Goal: Task Accomplishment & Management: Complete application form

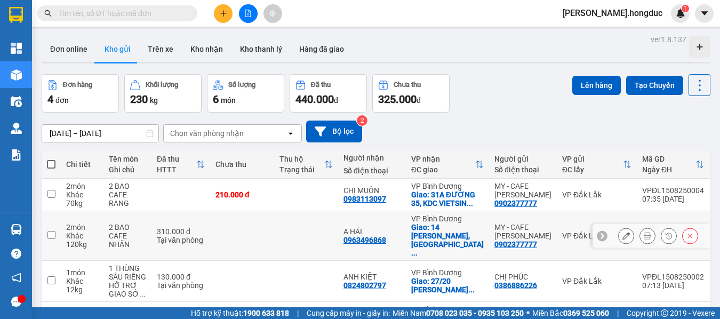
scroll to position [58, 0]
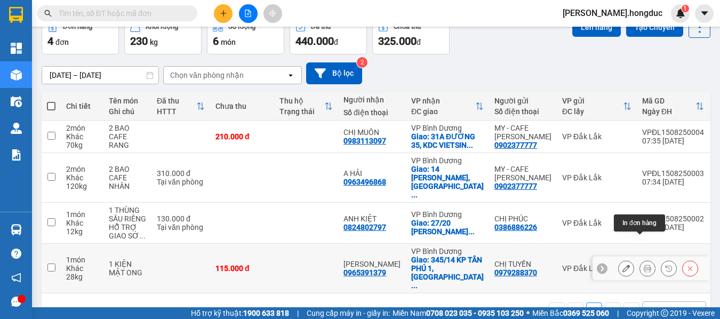
click at [640, 259] on button at bounding box center [647, 268] width 15 height 19
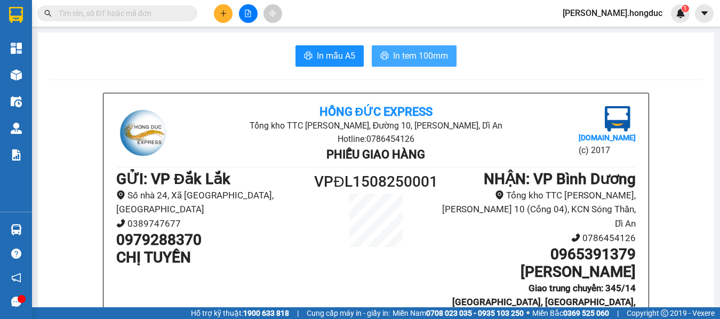
click at [411, 60] on span "In tem 100mm" at bounding box center [420, 55] width 55 height 13
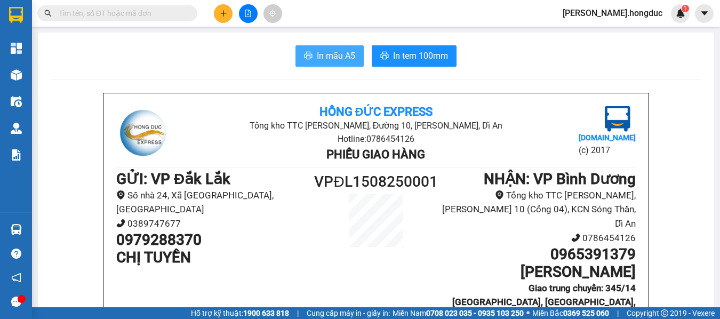
click at [304, 57] on icon "printer" at bounding box center [308, 55] width 9 height 9
click at [221, 17] on button at bounding box center [223, 13] width 19 height 19
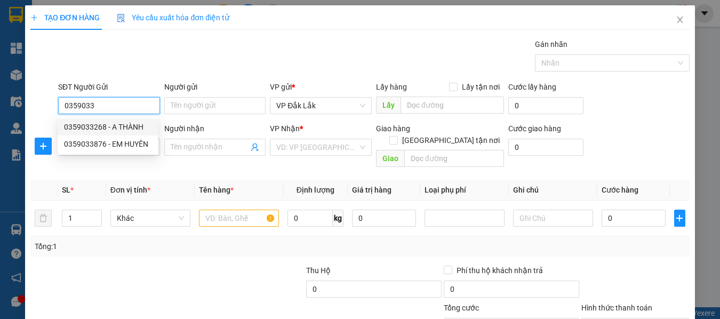
click at [119, 128] on div "0359033268 - A THÀNH" at bounding box center [108, 127] width 88 height 12
type input "0359033268"
type input "A THÀNH"
type input "0988349177"
type input "CHỊ LOAN"
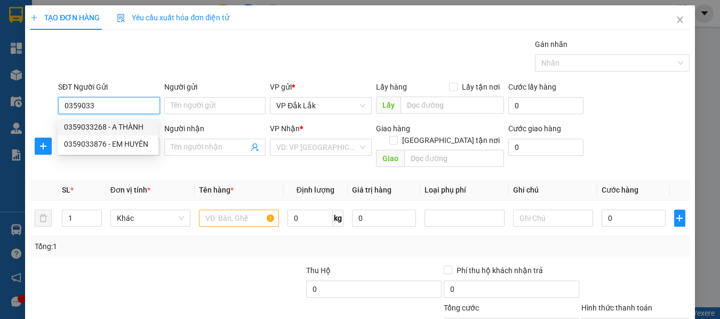
checkbox input "true"
type input "ĐỐI DIỆN ỦY BAN NHÂN DÂN PHƯỜNG [GEOGRAPHIC_DATA],[GEOGRAPHIC_DATA],[GEOGRAPHIC…"
type input "120.000"
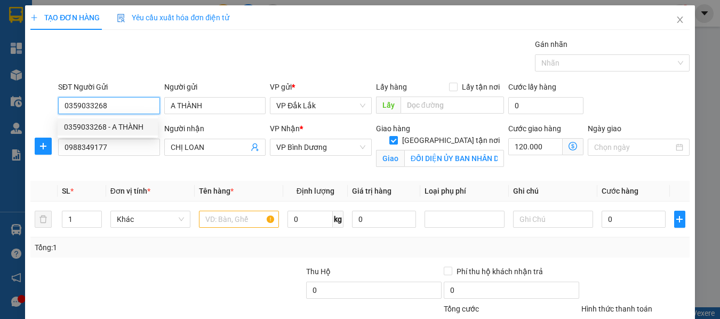
type input "185.000"
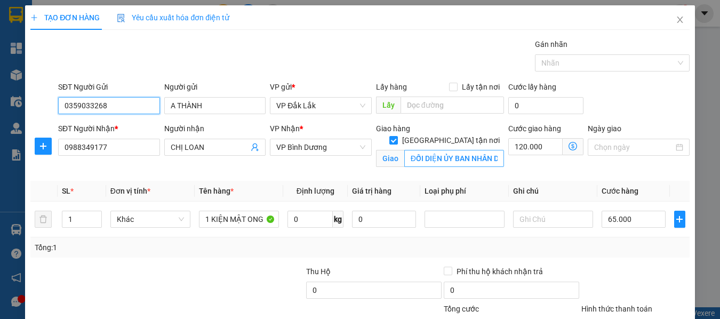
type input "0359033268"
click at [450, 150] on input "ĐỐI DIỆN ỦY BAN NHÂN DÂN PHƯỜNG [GEOGRAPHIC_DATA],[GEOGRAPHIC_DATA],[GEOGRAPHIC…" at bounding box center [454, 158] width 100 height 17
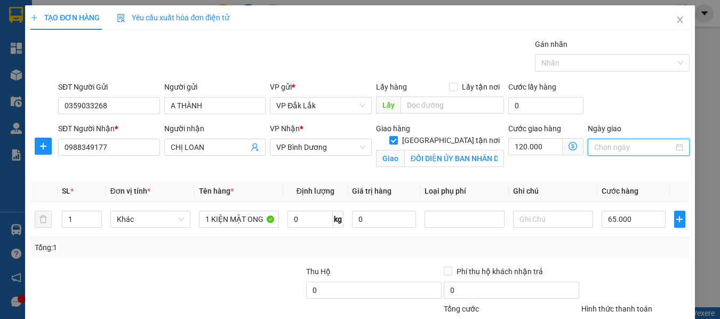
click at [594, 147] on input "Ngày giao" at bounding box center [634, 147] width 80 height 12
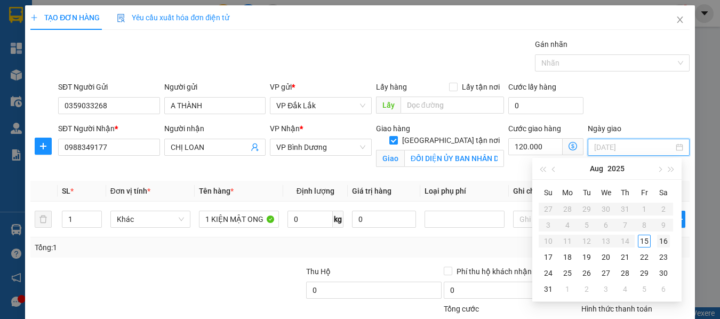
type input "[DATE]"
click at [662, 239] on div "16" at bounding box center [663, 241] width 13 height 13
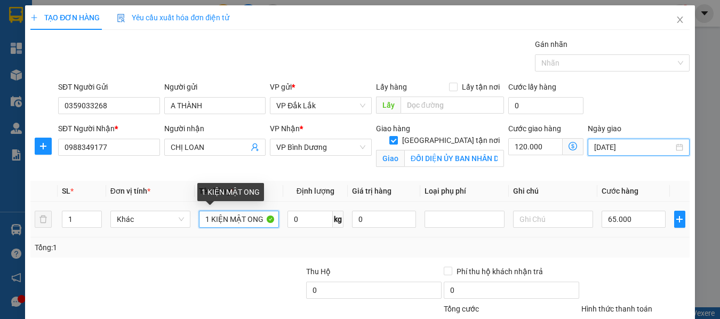
click at [260, 220] on input "1 KIỆN MẬT ONG" at bounding box center [239, 219] width 80 height 17
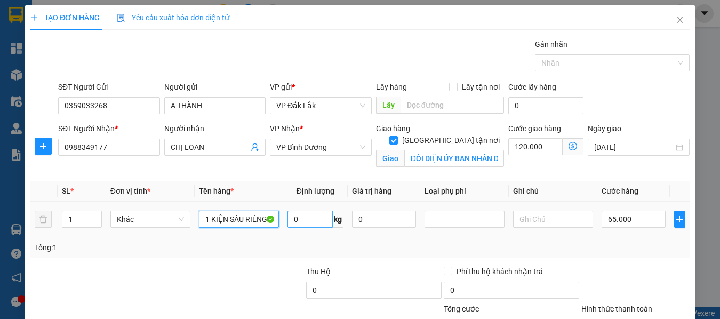
type input "1 KIỆN SẦU RIÊNG"
click at [317, 217] on input "0" at bounding box center [310, 219] width 45 height 17
type input "18"
click at [651, 221] on input "65.000" at bounding box center [634, 219] width 64 height 17
type input "4"
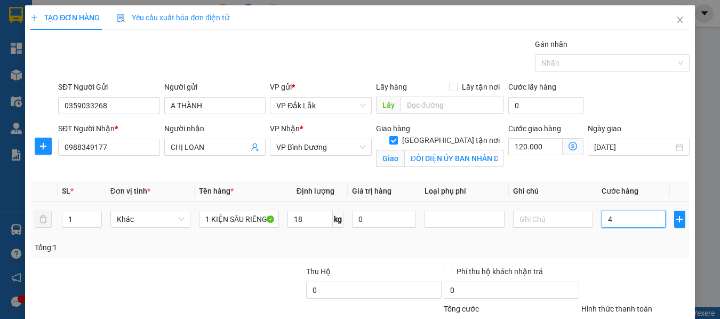
type input "120.004"
type input "45"
type input "120.045"
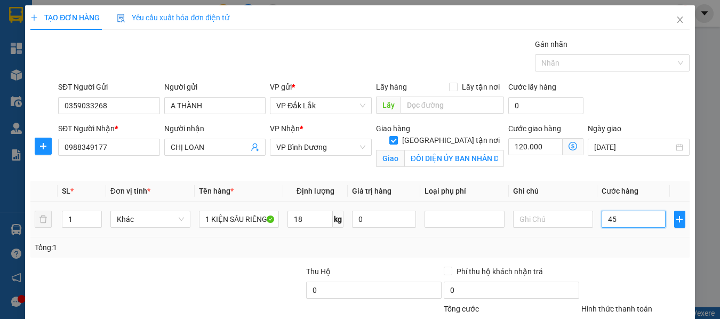
type input "450"
type input "120.450"
type input "4.500"
type input "124.500"
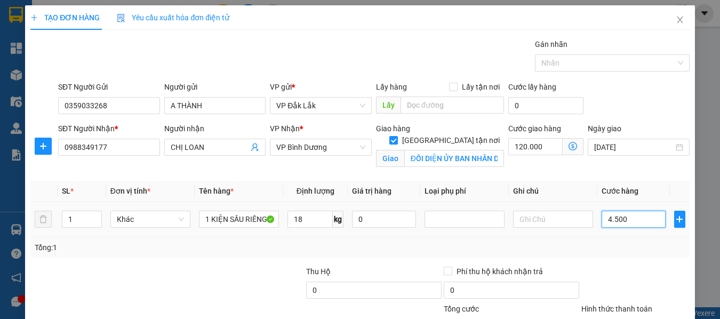
type input "124.500"
type input "45.000"
type input "165.000"
type input "450.000"
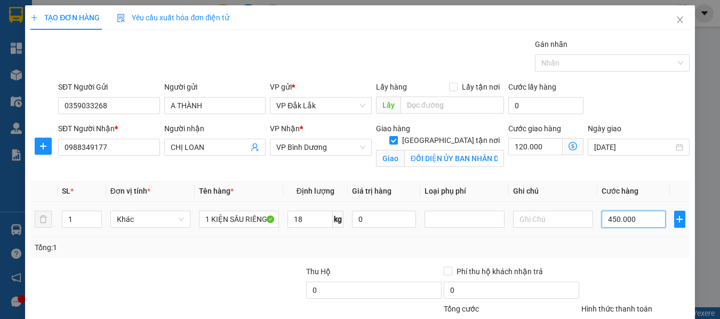
type input "570.000"
type input "45.000"
type input "165.000"
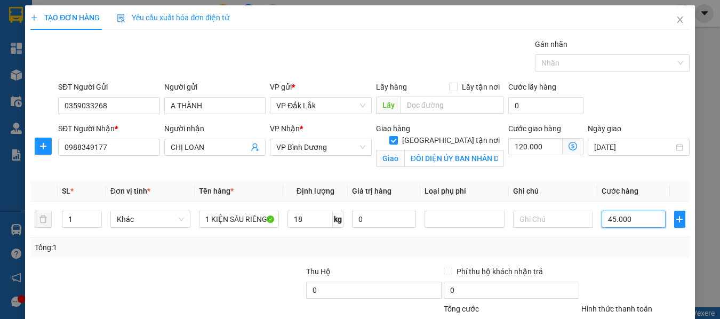
type input "45.000"
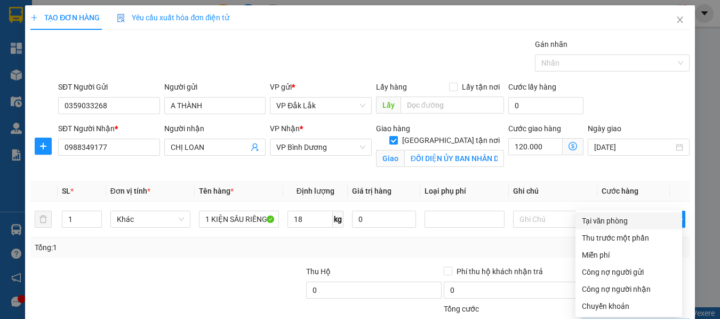
click at [625, 215] on div "Tại văn phòng" at bounding box center [629, 221] width 94 height 12
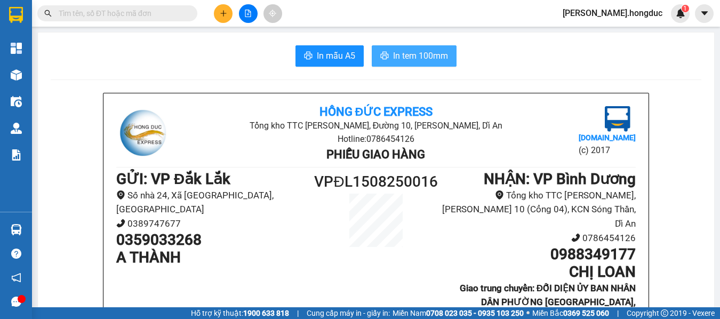
click at [420, 61] on span "In tem 100mm" at bounding box center [420, 55] width 55 height 13
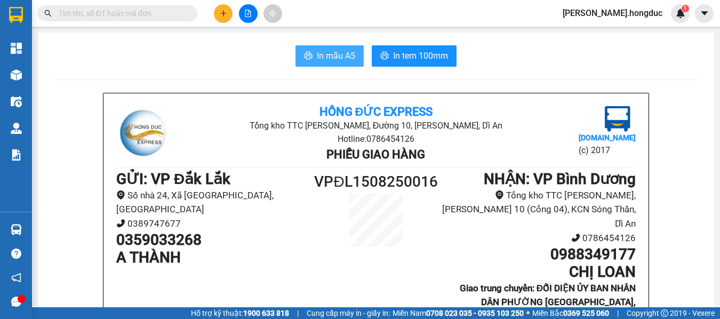
click at [322, 54] on span "In mẫu A5" at bounding box center [336, 55] width 38 height 13
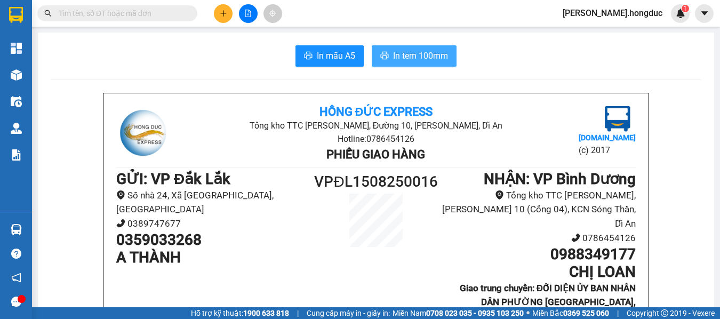
click at [416, 49] on button "In tem 100mm" at bounding box center [414, 55] width 85 height 21
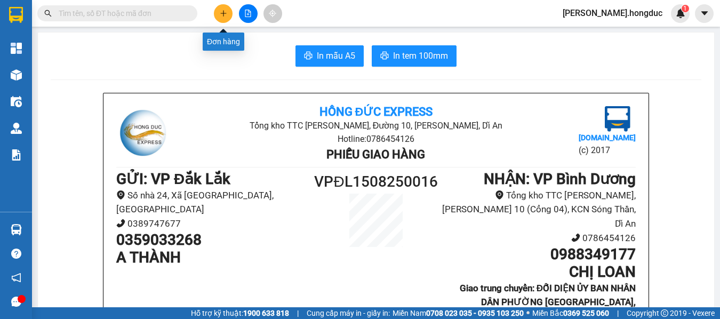
click at [220, 14] on icon "plus" at bounding box center [223, 13] width 7 height 7
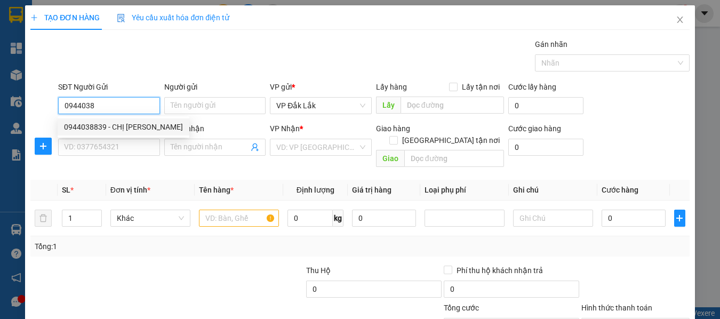
click at [122, 127] on div "0944038839 - CHỊ [PERSON_NAME]" at bounding box center [123, 127] width 119 height 12
type input "0944038839"
type input "CHỊ [PERSON_NAME]"
type input "0395851105"
type input "ANH TUYẾN"
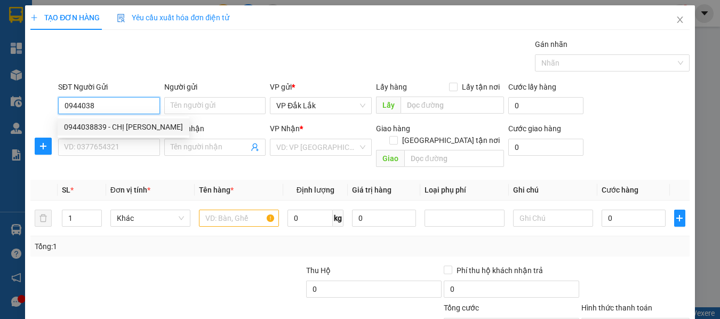
checkbox input "true"
type input "[STREET_ADDRESS] [GEOGRAPHIC_DATA]"
type input "60.000"
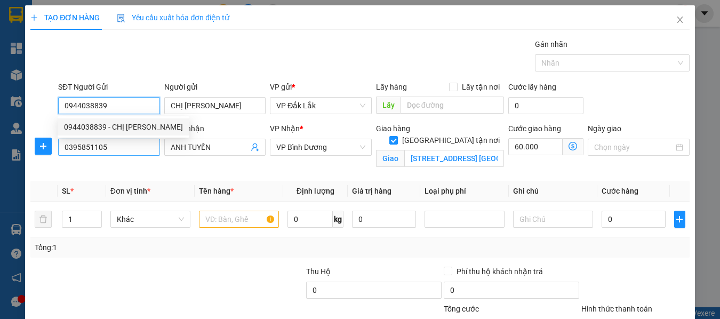
type input "120.000"
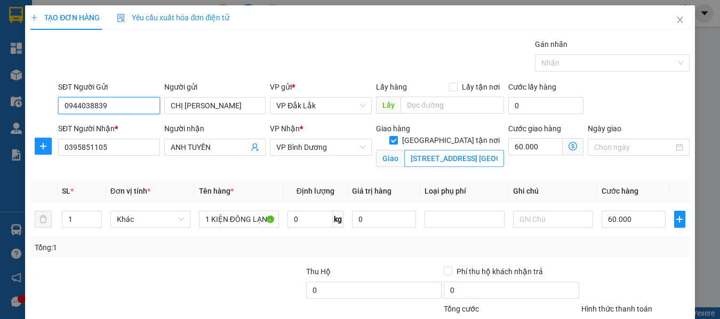
type input "0944038839"
click at [433, 150] on input "[STREET_ADDRESS] [GEOGRAPHIC_DATA]" at bounding box center [454, 158] width 100 height 17
type input "7"
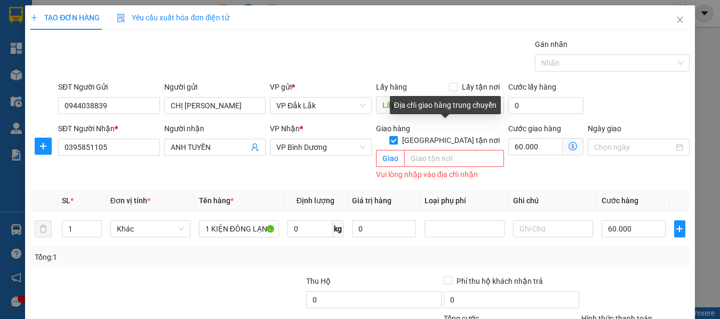
click at [397, 136] on input "[GEOGRAPHIC_DATA] tận nơi" at bounding box center [392, 139] width 7 height 7
checkbox input "false"
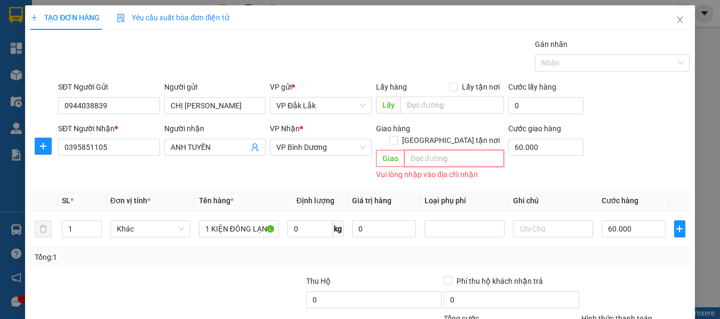
click at [451, 150] on input "text" at bounding box center [454, 158] width 100 height 17
click at [540, 146] on input "60.000" at bounding box center [545, 147] width 75 height 17
type input "60.000"
type input "0"
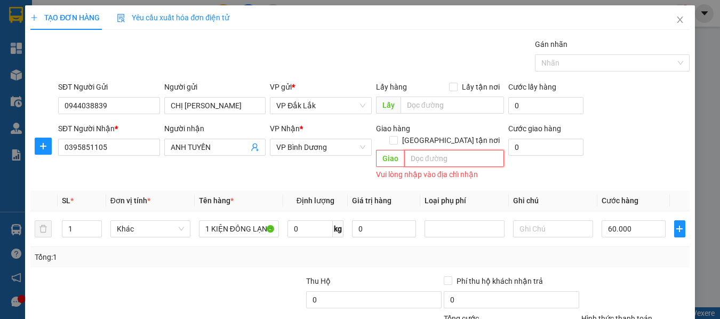
click at [481, 150] on input "text" at bounding box center [454, 158] width 100 height 17
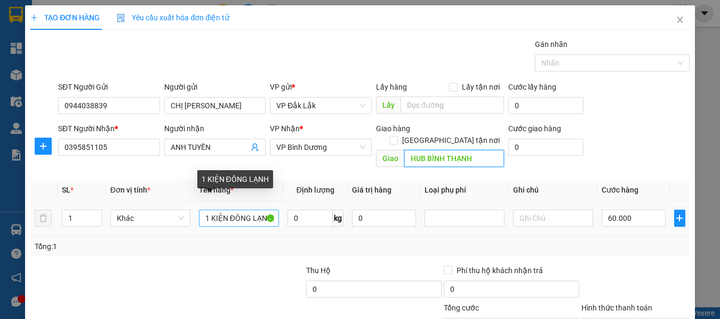
type input "HUB BÌNH THẠNH"
click at [210, 210] on input "1 KIỆN ĐÔNG LẠNH" at bounding box center [239, 218] width 80 height 17
click at [243, 210] on input "1 XE VS 47Â-284.76" at bounding box center [239, 218] width 80 height 17
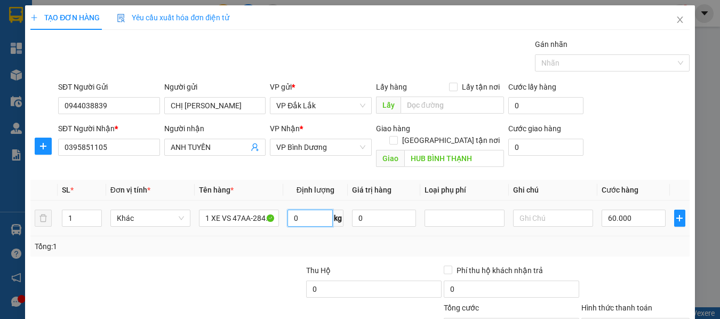
click at [300, 210] on input "0" at bounding box center [310, 218] width 45 height 17
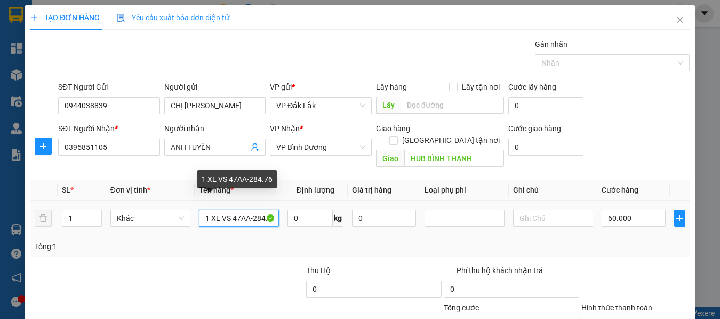
click at [258, 210] on input "1 XE VS 47AA-284.76" at bounding box center [239, 218] width 80 height 17
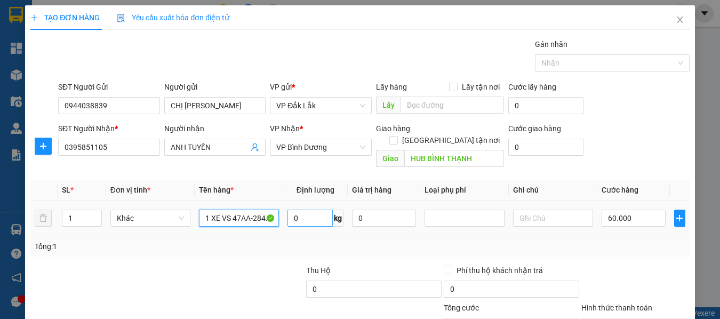
type input "1 XE VS 47AA-284.76 + CAVET GỐC + CK"
click at [318, 210] on input "0" at bounding box center [310, 218] width 45 height 17
type input "100"
click at [629, 210] on input "60.000" at bounding box center [634, 218] width 64 height 17
type input "3"
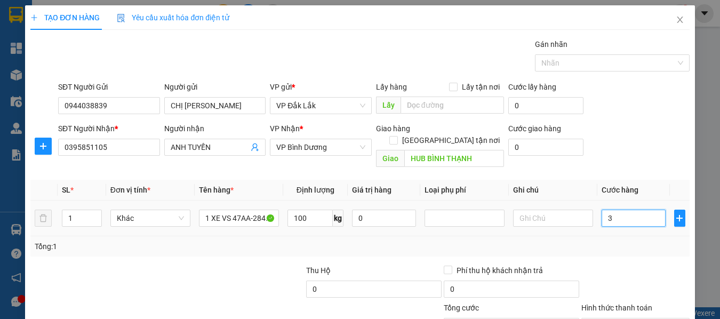
type input "3"
type input "35"
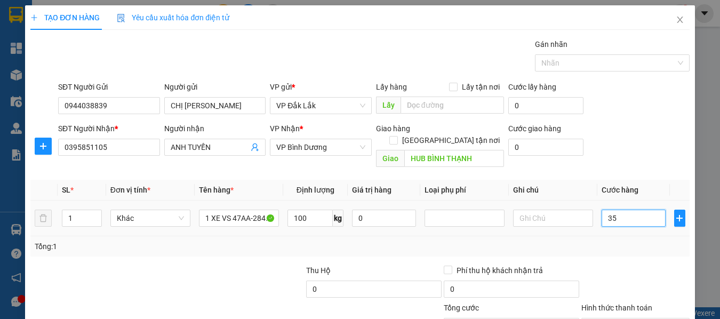
type input "350"
type input "3.500"
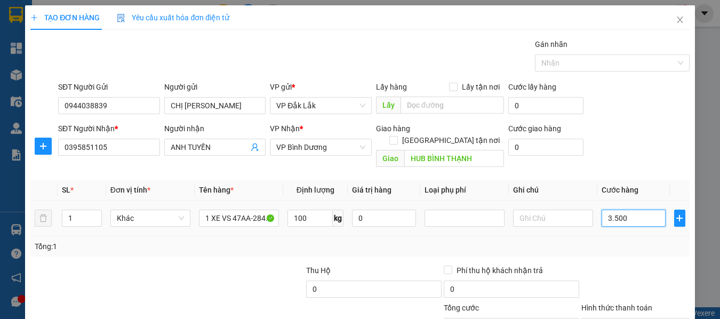
type input "3.500"
type input "35.000"
type input "350.000"
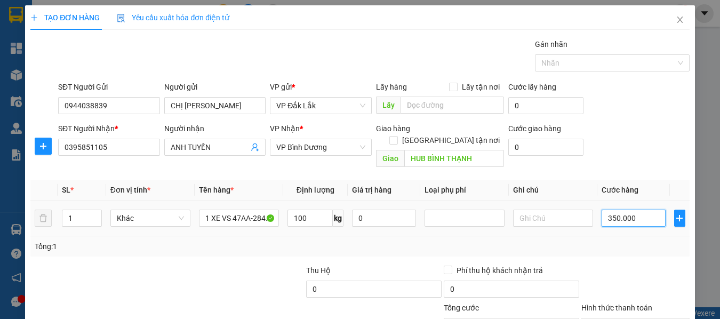
type input "350.000"
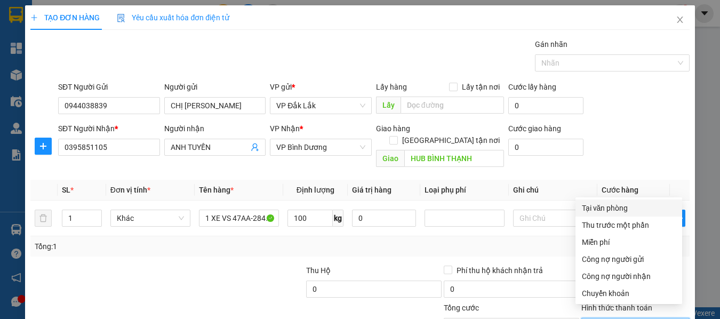
click at [619, 202] on div "Tại văn phòng" at bounding box center [629, 208] width 94 height 12
type input "0"
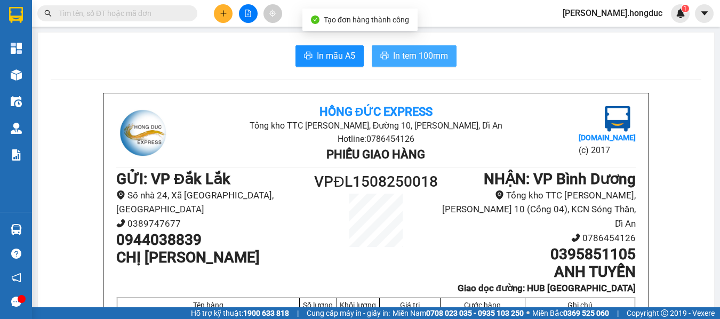
click at [400, 55] on span "In tem 100mm" at bounding box center [420, 55] width 55 height 13
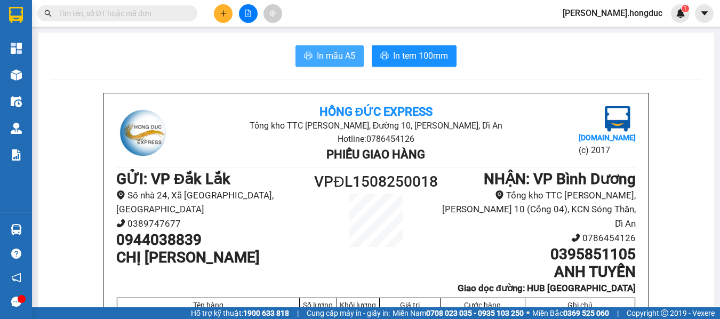
click at [324, 55] on span "In mẫu A5" at bounding box center [336, 55] width 38 height 13
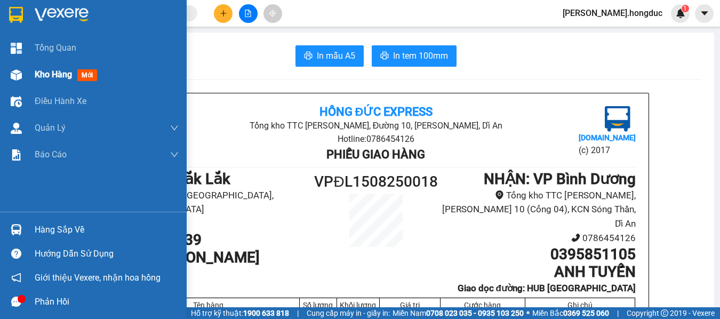
click at [45, 74] on span "Kho hàng" at bounding box center [53, 74] width 37 height 10
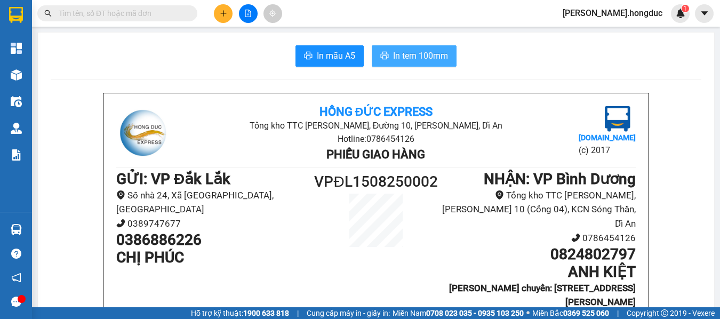
click at [407, 49] on button "In tem 100mm" at bounding box center [414, 55] width 85 height 21
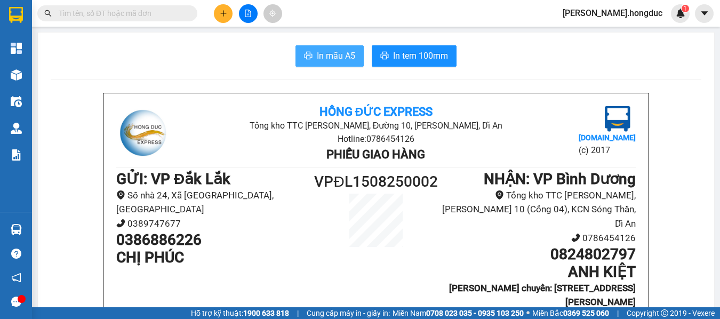
click at [312, 51] on button "In mẫu A5" at bounding box center [330, 55] width 68 height 21
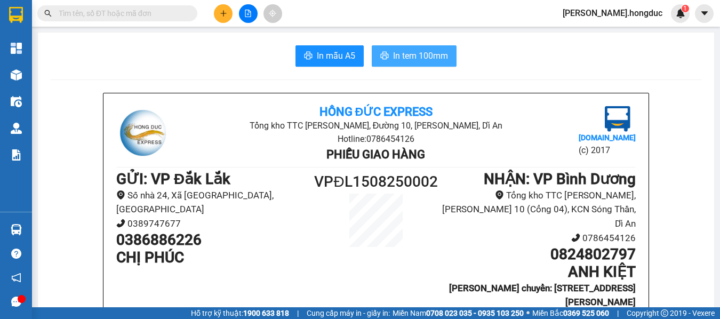
click at [395, 54] on span "In tem 100mm" at bounding box center [420, 55] width 55 height 13
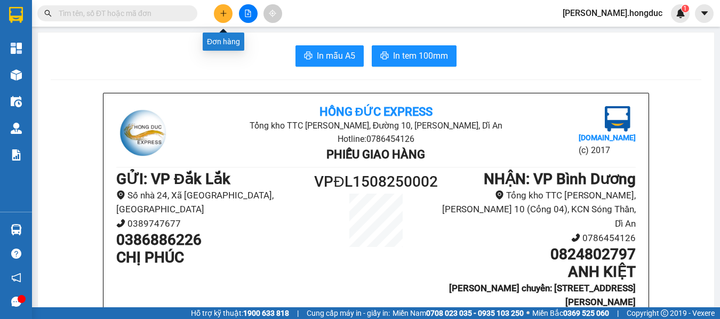
click at [230, 11] on button at bounding box center [223, 13] width 19 height 19
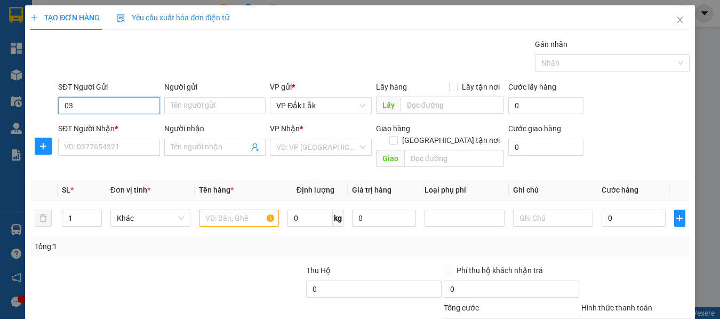
type input "0"
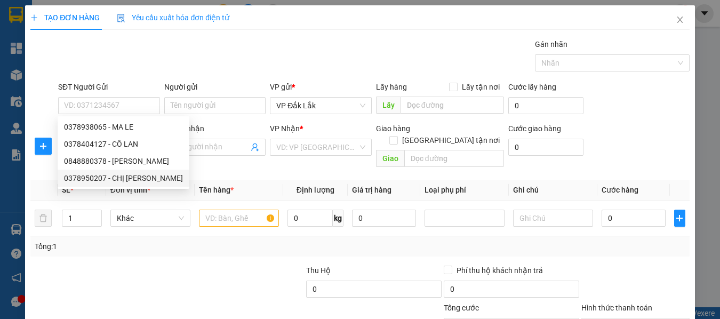
click at [180, 185] on th "Đơn vị tính *" at bounding box center [150, 190] width 89 height 21
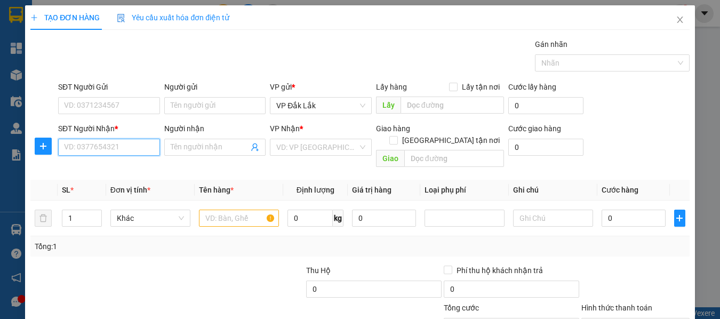
click at [96, 149] on input "SĐT Người Nhận *" at bounding box center [109, 147] width 102 height 17
click at [110, 173] on div "0378539529 - CHỊ HƯỜNG" at bounding box center [109, 169] width 91 height 12
type input "0378539529"
type input "CHỊ HƯỜNG"
checkbox input "true"
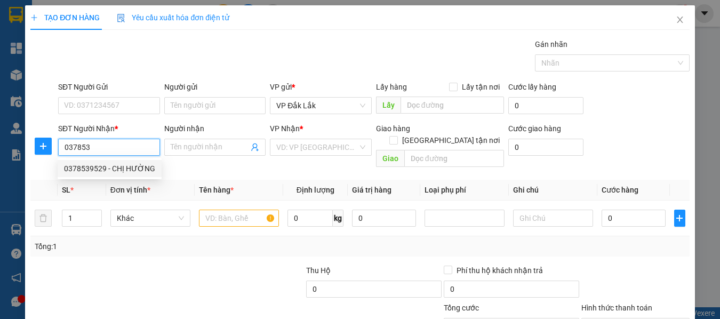
type input "CC 8X ĐẦM SEN, 75A TÔ HIỆU, HIỆP TÂN, [GEOGRAPHIC_DATA], [GEOGRAPHIC_DATA]"
type input "90.000"
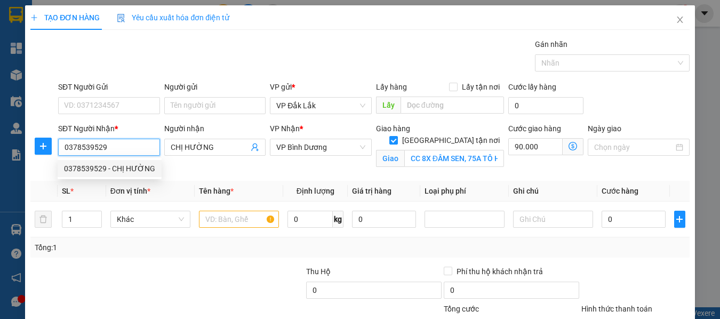
type input "130.000"
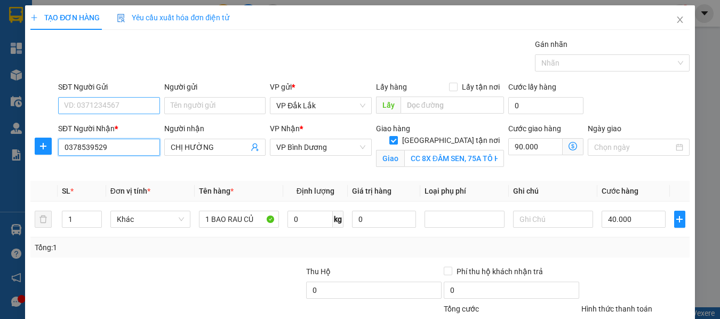
type input "0378539529"
click at [123, 112] on input "SĐT Người Gửi" at bounding box center [109, 105] width 102 height 17
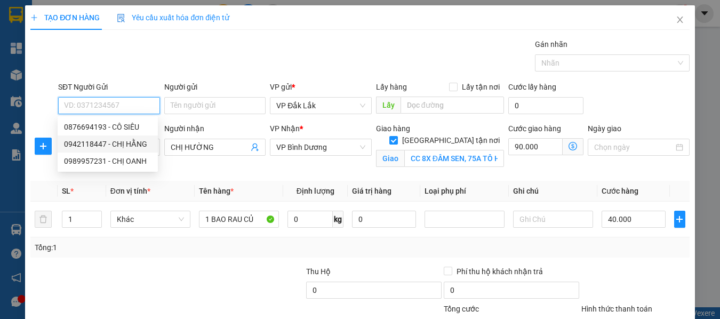
click at [120, 138] on div "0942118447 - CHỊ HẰNG" at bounding box center [108, 144] width 88 height 12
type input "0942118447"
type input "CHỊ HẰNG"
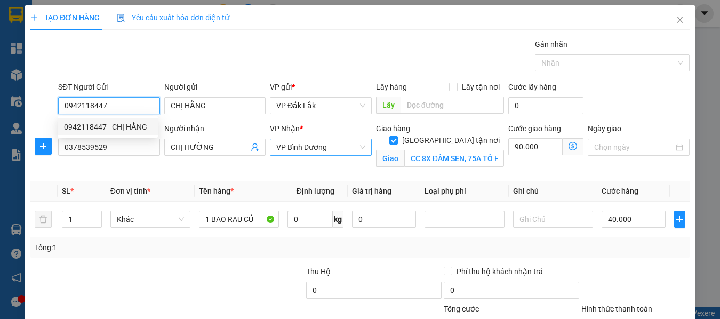
type input "125.000"
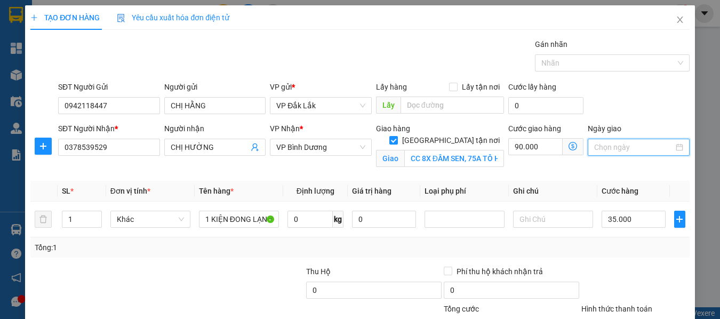
click at [600, 145] on input "Ngày giao" at bounding box center [634, 147] width 80 height 12
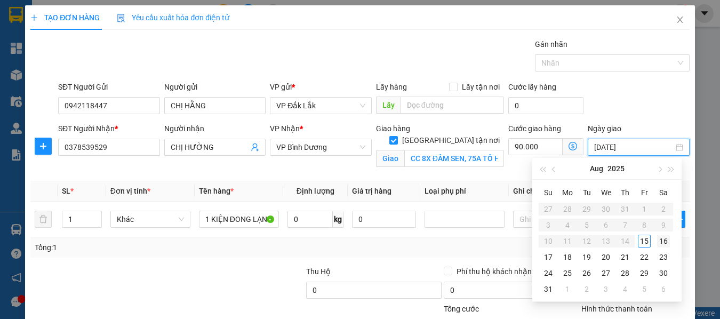
type input "[DATE]"
click at [663, 240] on div "16" at bounding box center [663, 241] width 13 height 13
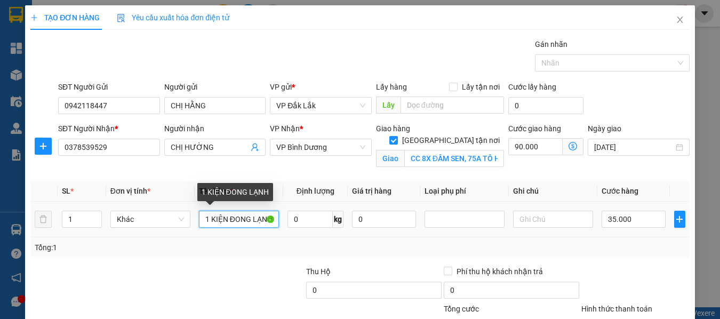
click at [240, 220] on input "1 KIỆN ĐONG LẠNH" at bounding box center [239, 219] width 80 height 17
type input "1 KIỆN TRÁI CÂY"
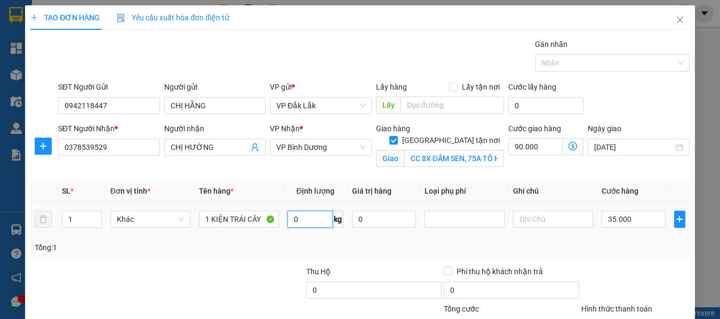
click at [296, 219] on input "0" at bounding box center [310, 219] width 45 height 17
type input "32"
click at [633, 218] on input "35.000" at bounding box center [634, 219] width 64 height 17
type input "6"
type input "90.006"
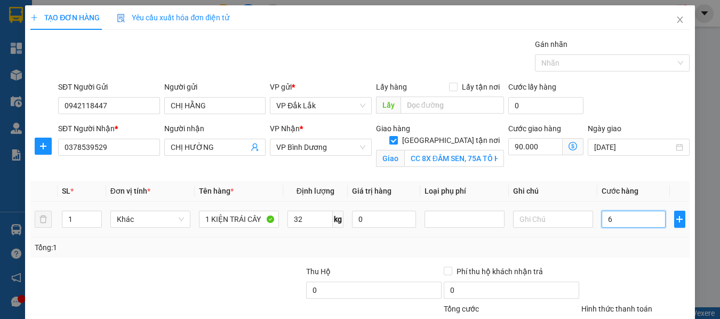
type input "90.006"
type input "60"
type input "90.060"
type input "600"
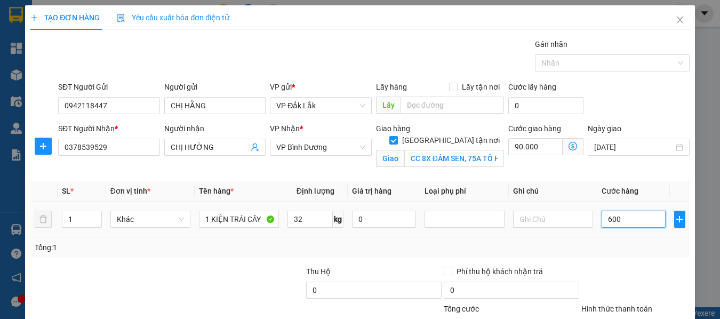
type input "90.600"
type input "6.000"
type input "96.000"
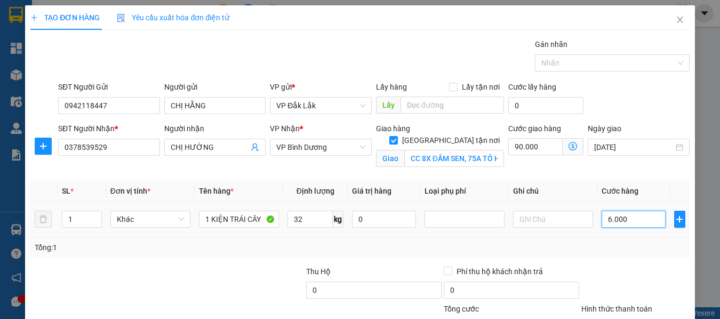
type input "60.000"
type input "150.000"
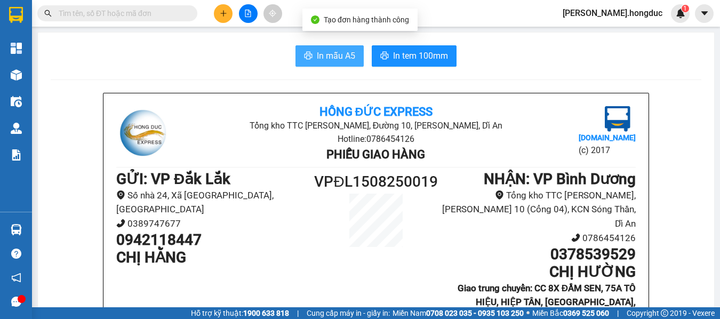
click at [345, 56] on span "In mẫu A5" at bounding box center [336, 55] width 38 height 13
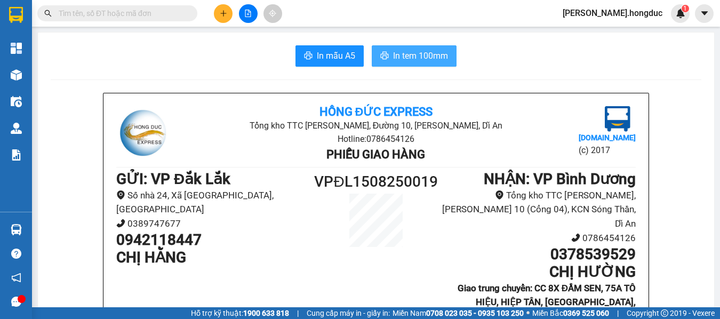
click at [424, 65] on button "In tem 100mm" at bounding box center [414, 55] width 85 height 21
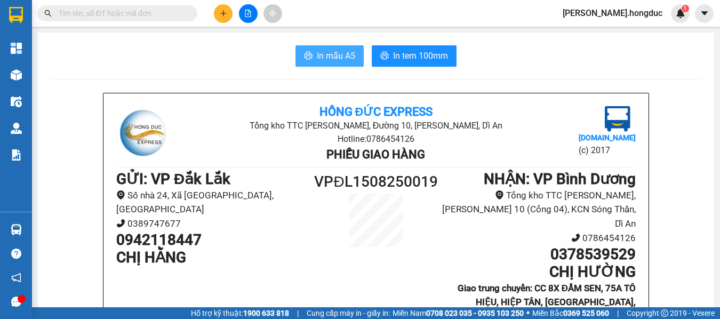
click at [333, 58] on span "In mẫu A5" at bounding box center [336, 55] width 38 height 13
click at [221, 16] on icon "plus" at bounding box center [223, 13] width 7 height 7
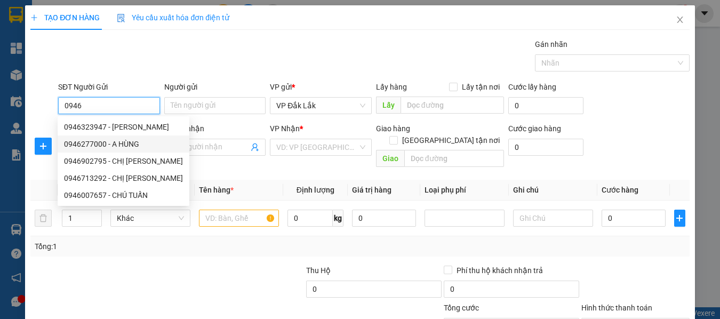
click at [125, 143] on div "0946277000 - A HÙNG" at bounding box center [123, 144] width 119 height 12
type input "0946277000"
type input "A HÙNG"
type input "0938278088"
type input "A NAM"
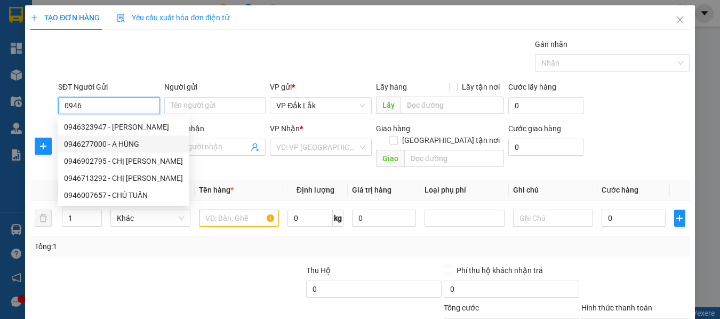
checkbox input "true"
type input "2/83/2 TL13, [GEOGRAPHIC_DATA], Q.12, HCM"
type input "60.000"
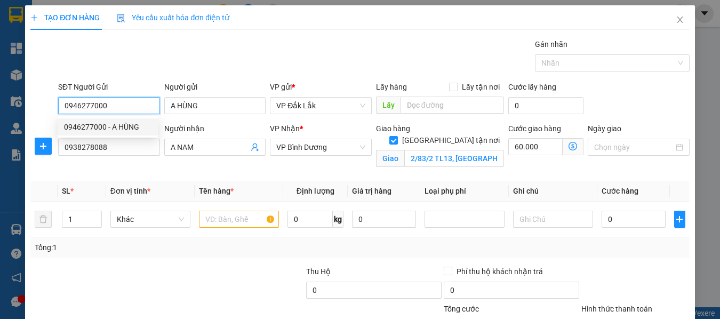
type input "105.000"
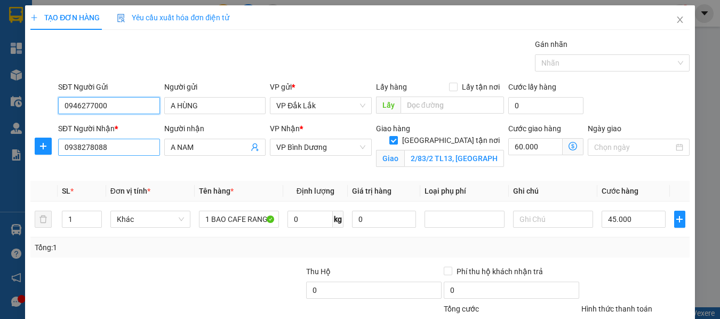
type input "0946277000"
click at [129, 146] on input "0938278088" at bounding box center [109, 147] width 102 height 17
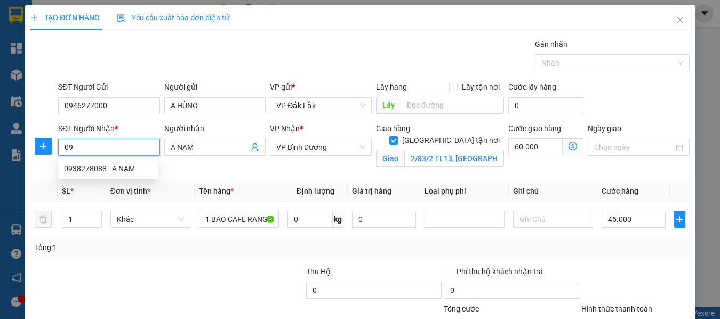
type input "0"
click at [120, 168] on div "0933782092 - A THI" at bounding box center [108, 169] width 88 height 12
type input "0933782092"
type input "A THI"
type input "06 [PERSON_NAME]13, TÂN BÌNH, HCM"
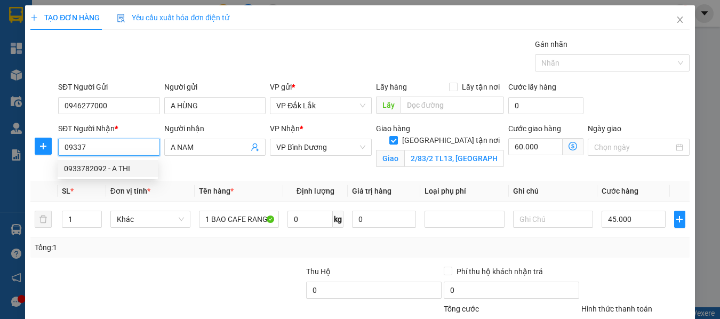
type input "120.000"
type input "75.000"
type input "135.000"
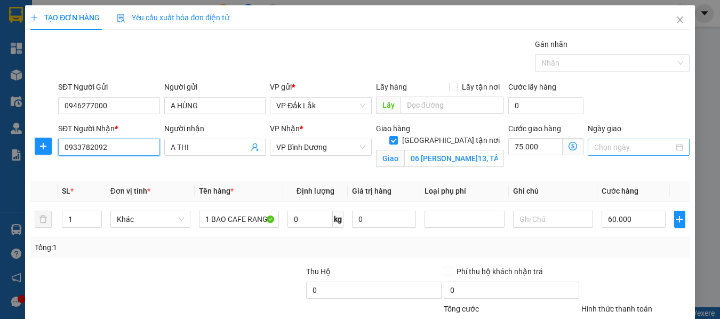
type input "0933782092"
click at [611, 145] on input "Ngày giao" at bounding box center [634, 147] width 80 height 12
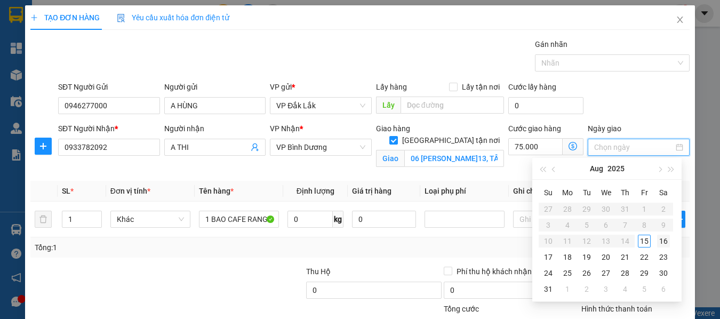
type input "[DATE]"
click at [671, 242] on td "16" at bounding box center [663, 241] width 19 height 16
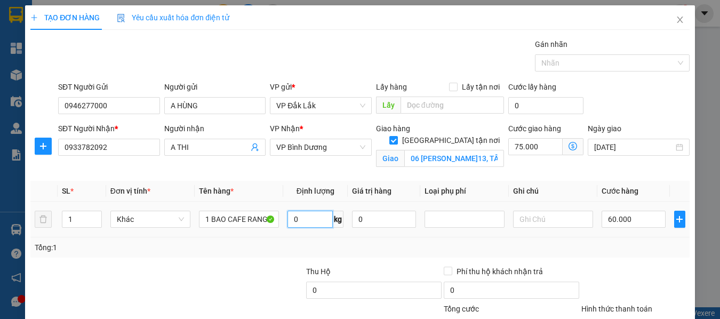
click at [307, 222] on input "0" at bounding box center [310, 219] width 45 height 17
type input "20"
click at [646, 221] on input "60.000" at bounding box center [634, 219] width 64 height 17
type input "4"
type input "75.004"
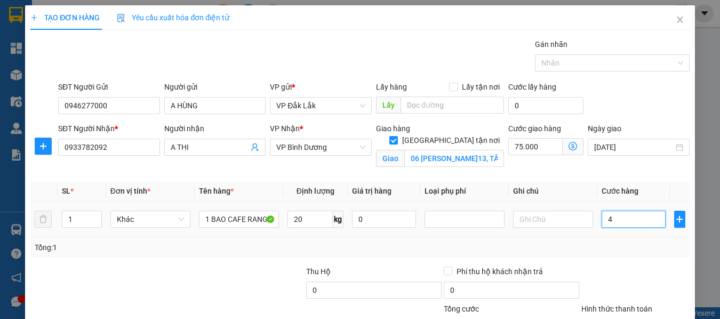
type input "75.004"
type input "45"
type input "75.045"
type input "450"
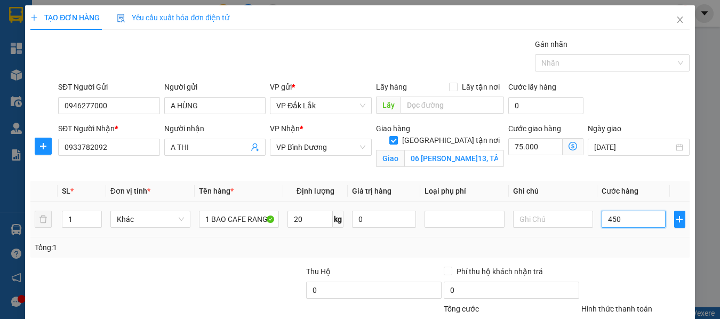
type input "75.450"
type input "4.500"
type input "79.500"
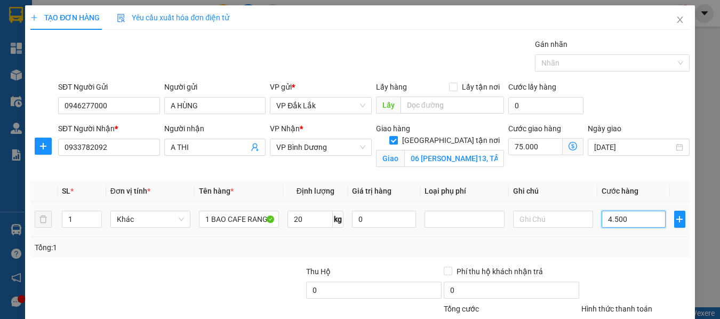
type input "45.000"
type input "120.000"
type input "45.000"
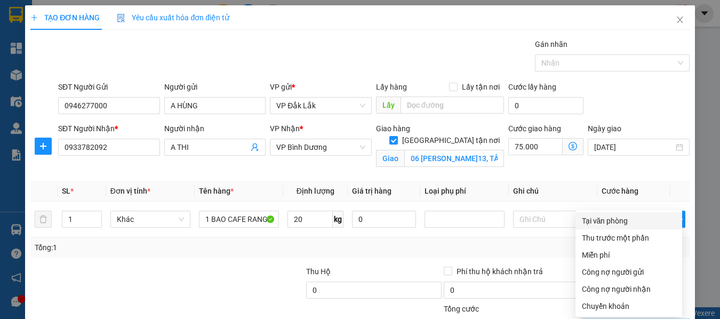
click at [607, 215] on div "Tại văn phòng" at bounding box center [629, 221] width 94 height 12
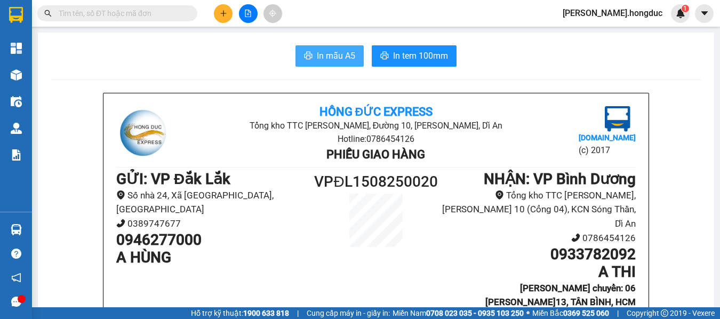
click at [352, 60] on button "In mẫu A5" at bounding box center [330, 55] width 68 height 21
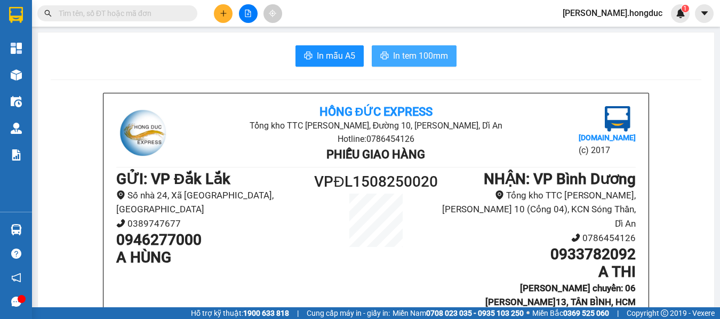
click at [416, 57] on span "In tem 100mm" at bounding box center [420, 55] width 55 height 13
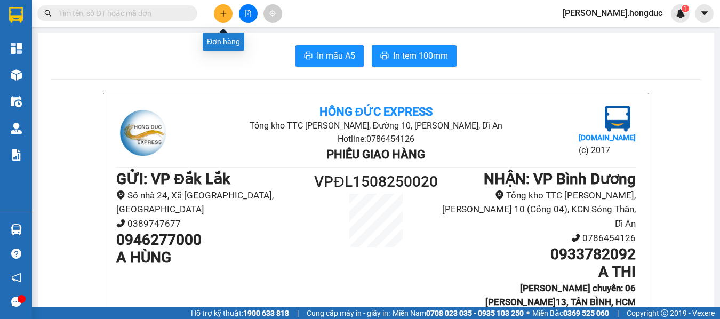
click at [218, 12] on button at bounding box center [223, 13] width 19 height 19
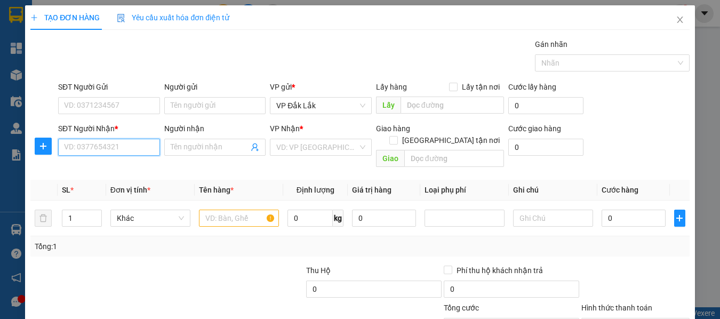
click at [105, 149] on input "SĐT Người Nhận *" at bounding box center [109, 147] width 102 height 17
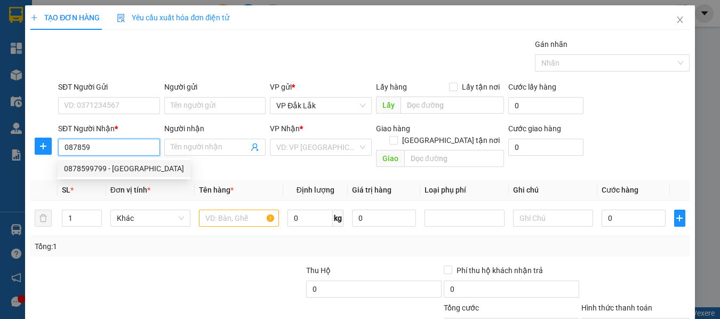
click at [108, 168] on div "0878599799 - [GEOGRAPHIC_DATA]" at bounding box center [124, 169] width 120 height 12
type input "0878599799"
type input "SULE CAFE"
checkbox input "true"
type input "A1 CC ĐỨC KHẢI, [GEOGRAPHIC_DATA], Q.7, [GEOGRAPHIC_DATA]"
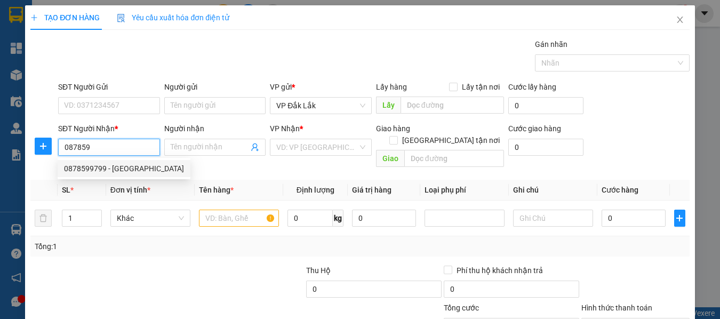
type input "90.000"
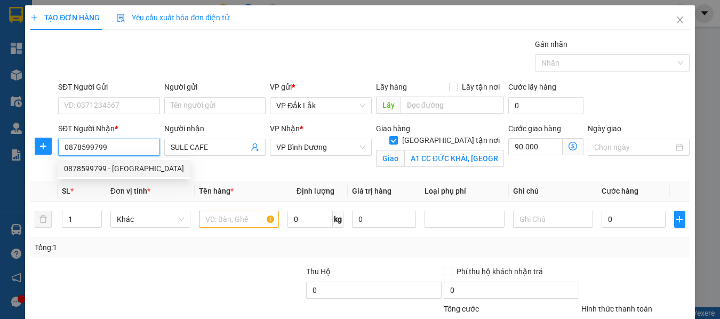
type input "145.000"
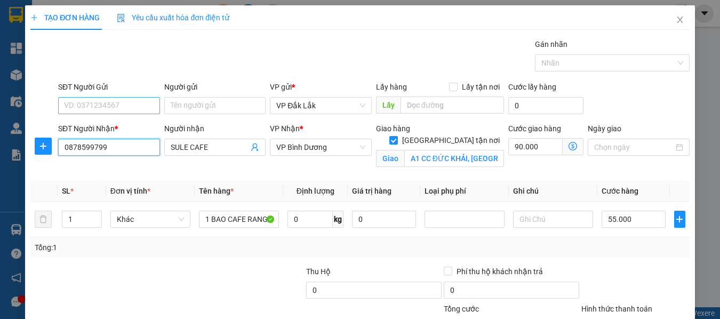
type input "0878599799"
click at [139, 102] on input "SĐT Người Gửi" at bounding box center [109, 105] width 102 height 17
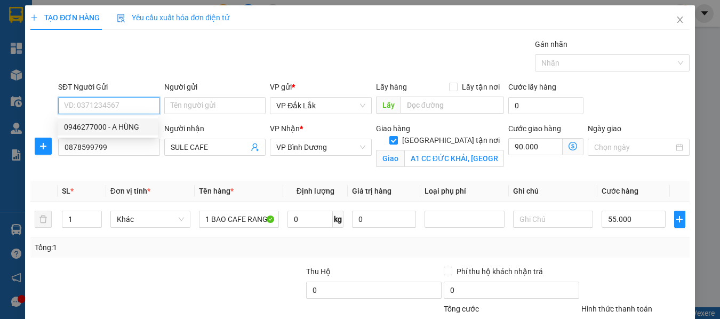
click at [129, 125] on div "0946277000 - A HÙNG" at bounding box center [108, 127] width 88 height 12
type input "0946277000"
type input "A HÙNG"
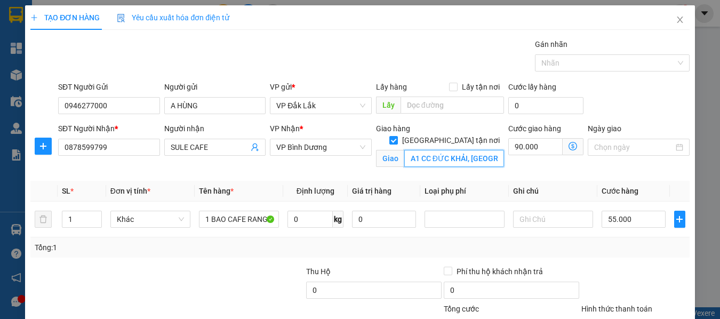
click at [478, 150] on input "A1 CC ĐỨC KHẢI, [GEOGRAPHIC_DATA], Q.7, [GEOGRAPHIC_DATA]" at bounding box center [454, 158] width 100 height 17
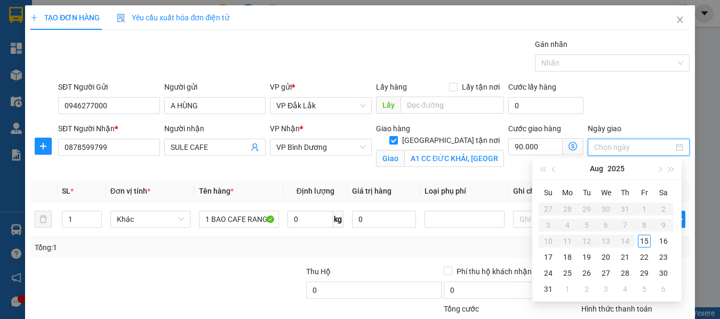
click at [595, 145] on input "Ngày giao" at bounding box center [634, 147] width 80 height 12
type input "[DATE]"
click at [659, 242] on div "16" at bounding box center [663, 241] width 13 height 13
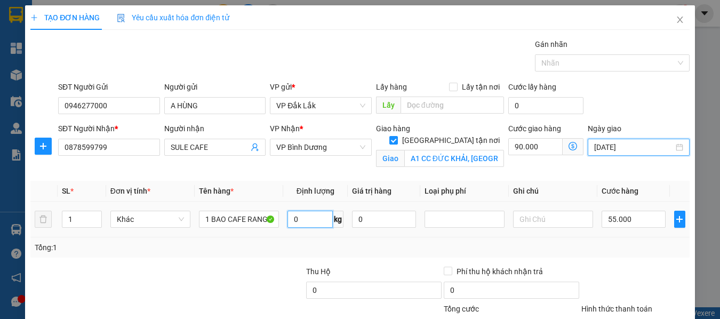
click at [303, 217] on input "0" at bounding box center [310, 219] width 45 height 17
type input "30"
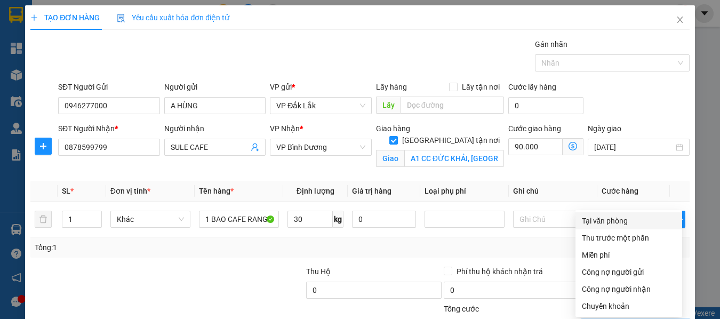
click at [613, 215] on div "Tại văn phòng" at bounding box center [629, 221] width 94 height 12
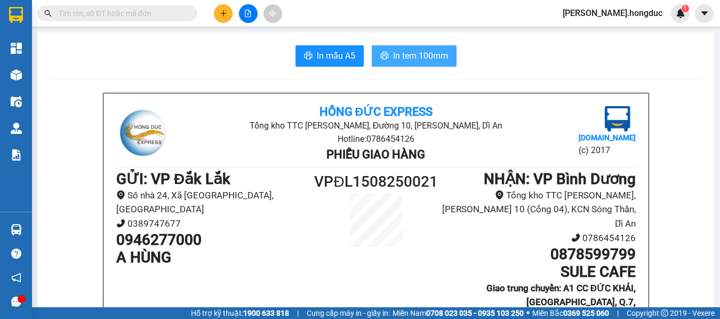
click at [380, 54] on icon "printer" at bounding box center [384, 55] width 9 height 9
click at [329, 57] on span "In mẫu A5" at bounding box center [336, 55] width 38 height 13
click at [227, 14] on button at bounding box center [223, 13] width 19 height 19
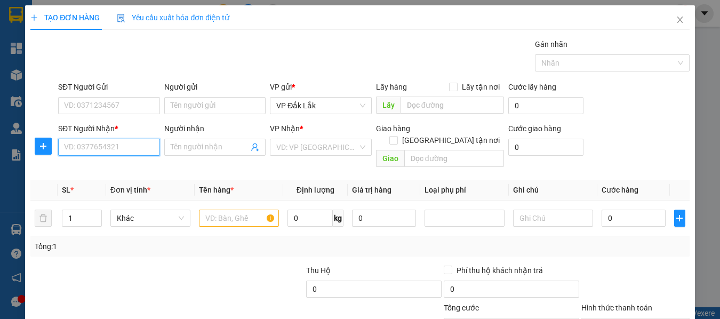
click at [132, 148] on input "SĐT Người Nhận *" at bounding box center [109, 147] width 102 height 17
click at [126, 166] on div "0982364239 - CHÚ LÂM" at bounding box center [108, 169] width 88 height 12
type input "0982364239"
type input "CHÚ LÂM"
checkbox input "true"
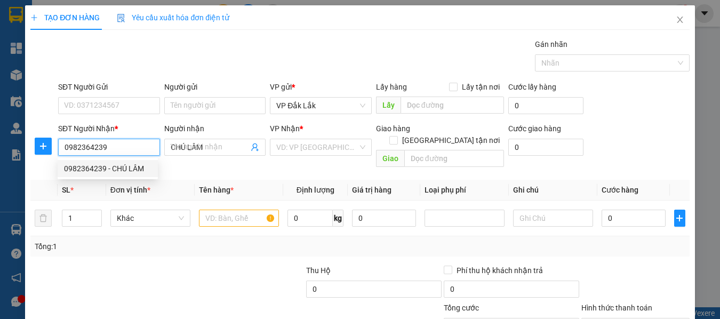
type input "125/2 [PERSON_NAME], [PERSON_NAME]17, GÒ VẤP, HCM"
type input "60.000"
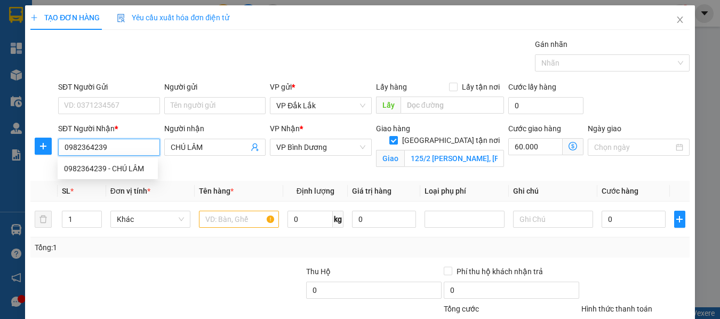
type input "125.000"
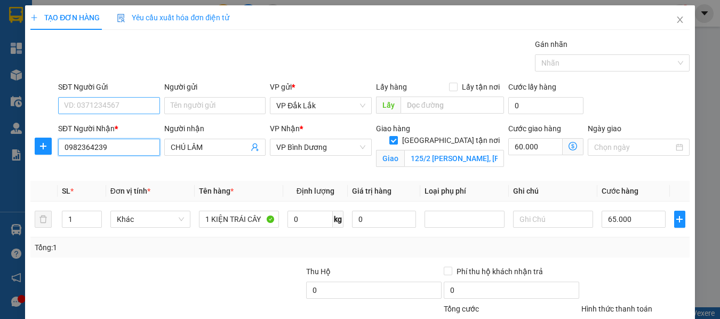
type input "0982364239"
click at [139, 106] on input "SĐT Người Gửi" at bounding box center [109, 105] width 102 height 17
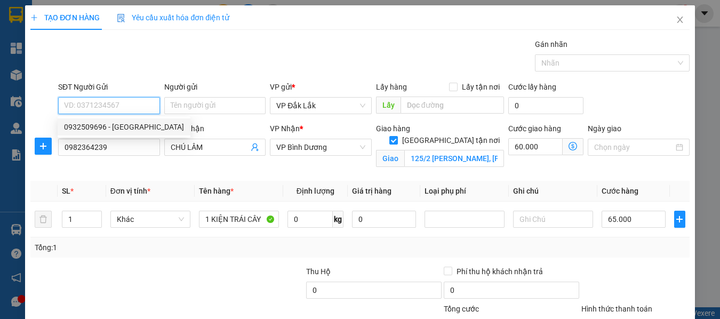
click at [128, 125] on div "0932509696 - [GEOGRAPHIC_DATA]" at bounding box center [124, 127] width 120 height 12
type input "0932509696"
type input "[PERSON_NAME]"
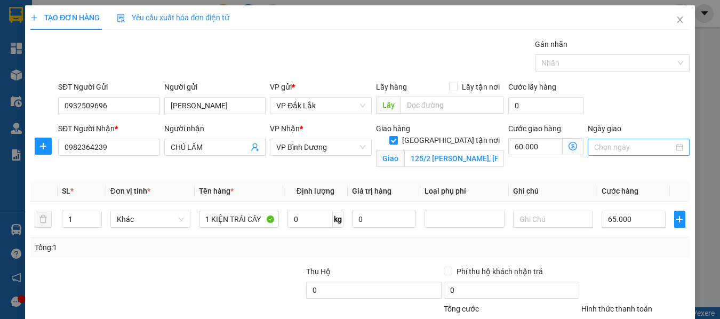
click at [614, 150] on input "Ngày giao" at bounding box center [634, 147] width 80 height 12
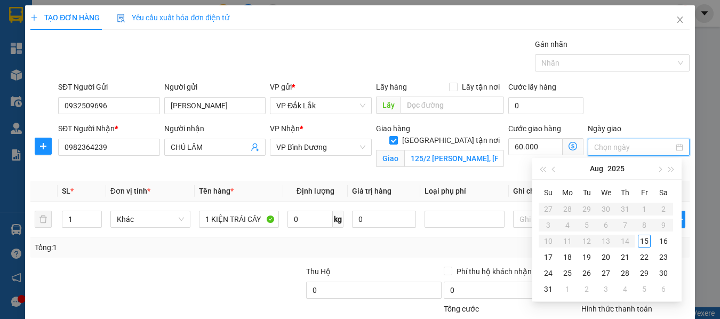
type input "[DATE]"
click at [661, 239] on div "16" at bounding box center [663, 241] width 13 height 13
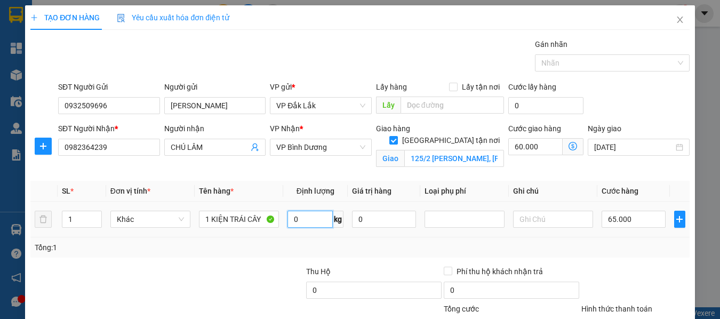
click at [300, 220] on input "0" at bounding box center [310, 219] width 45 height 17
type input "15"
click at [636, 214] on input "65.000" at bounding box center [634, 219] width 64 height 17
type input "4"
type input "60.004"
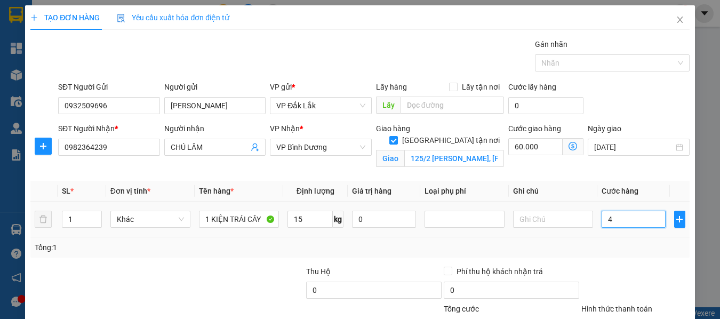
type input "60.004"
type input "40"
type input "60.040"
type input "4.000"
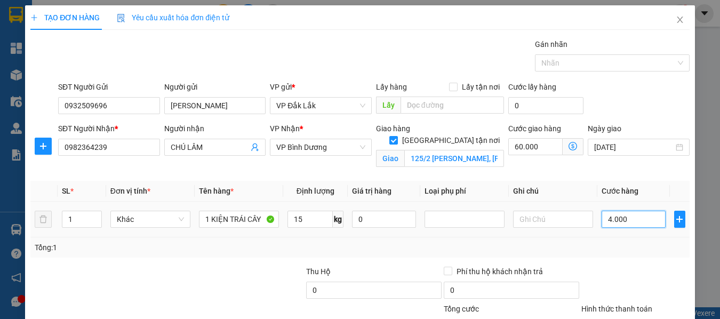
type input "64.000"
type input "40.000"
type input "100.000"
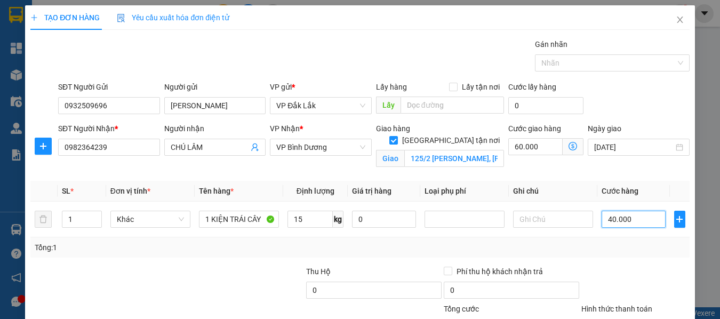
type input "40.000"
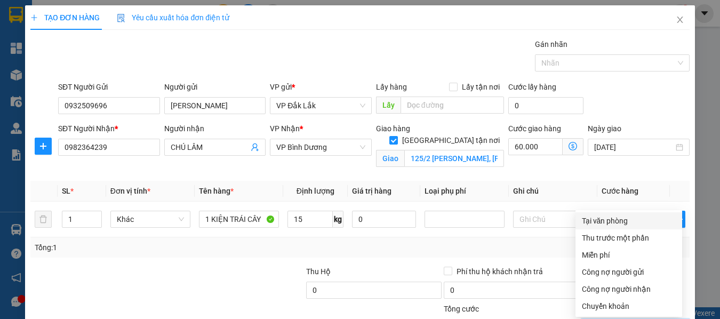
click at [626, 215] on div "Tại văn phòng" at bounding box center [629, 221] width 94 height 12
type input "0"
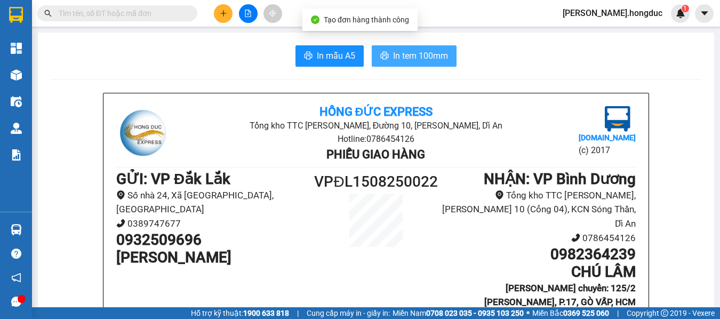
click at [393, 54] on span "In tem 100mm" at bounding box center [420, 55] width 55 height 13
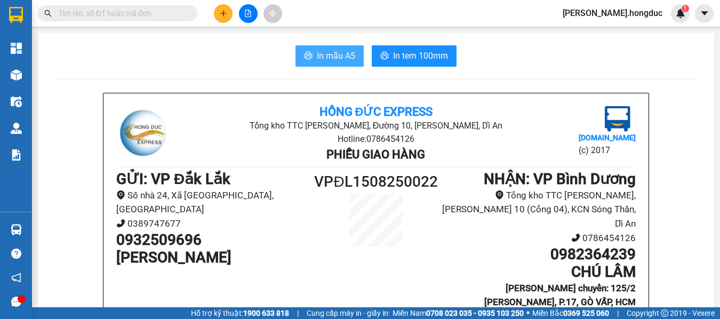
click at [331, 58] on span "In mẫu A5" at bounding box center [336, 55] width 38 height 13
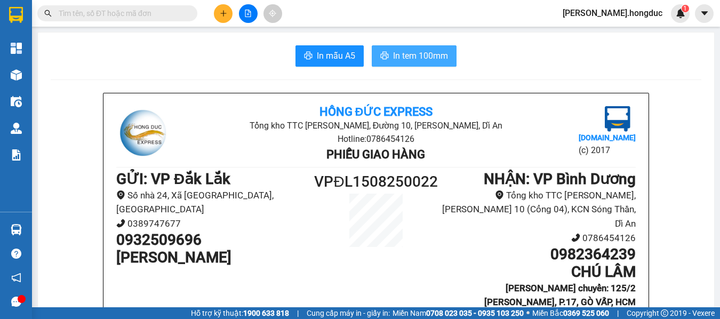
click at [411, 58] on span "In tem 100mm" at bounding box center [420, 55] width 55 height 13
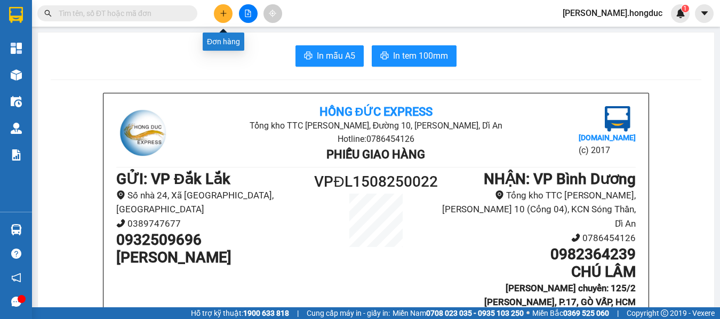
click at [223, 13] on icon "plus" at bounding box center [223, 13] width 6 height 1
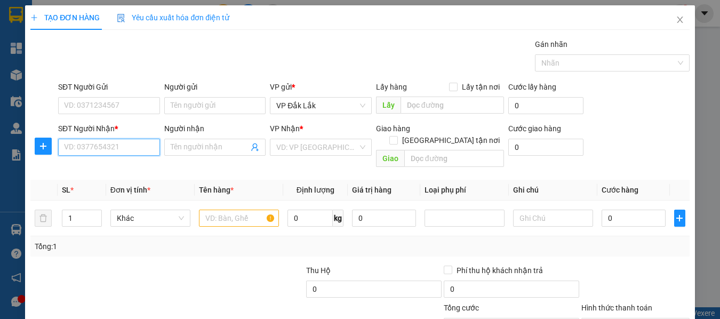
click at [150, 149] on input "SĐT Người Nhận *" at bounding box center [109, 147] width 102 height 17
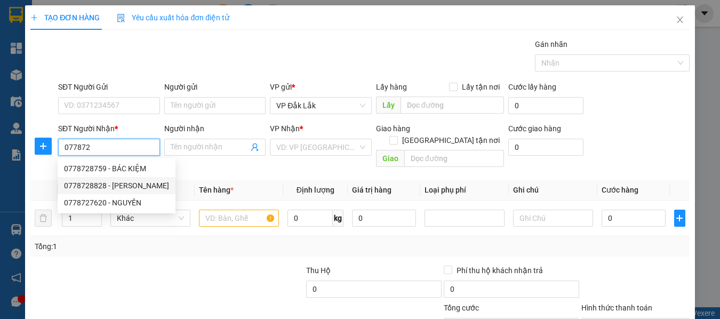
click at [120, 185] on div "0778728828 - [PERSON_NAME]" at bounding box center [116, 186] width 105 height 12
type input "0778728828"
type input "[PERSON_NAME]"
checkbox input "true"
type input "BIA WOP OF POOL, 18 [PERSON_NAME], P.6, Q.10"
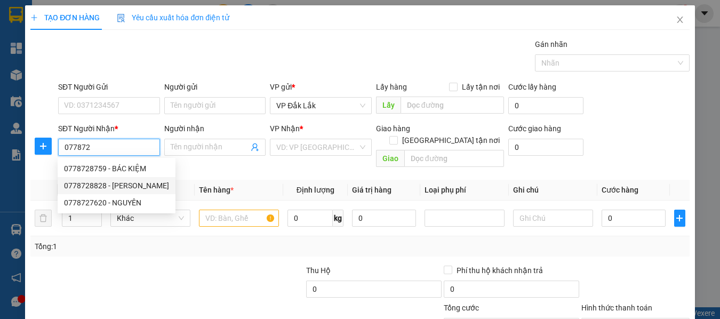
type input "75.000"
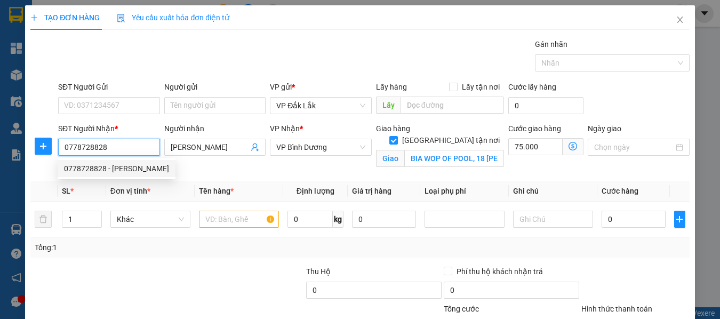
type input "130.000"
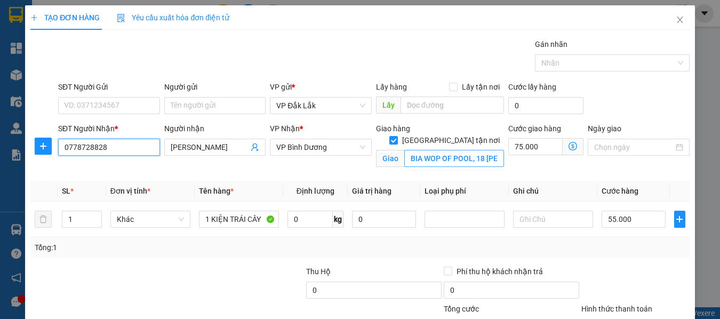
type input "0778728828"
click at [426, 150] on input "BIA WOP OF POOL, 18 [PERSON_NAME], P.6, Q.10" at bounding box center [454, 158] width 100 height 17
click at [472, 150] on input "BIA WOP OF POOL, 18 [PERSON_NAME], P.6, Q.10" at bounding box center [454, 158] width 100 height 17
type input "BIA WOP OF POOL, [STREET_ADDRESS][PERSON_NAME][PERSON_NAME], HCM"
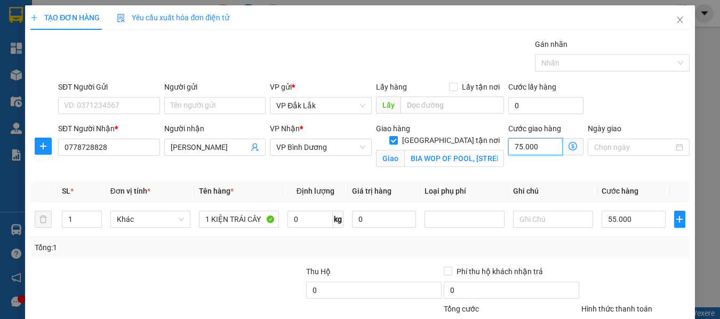
click at [539, 147] on input "75.000" at bounding box center [535, 146] width 54 height 17
click at [607, 150] on input "Ngày giao" at bounding box center [634, 147] width 80 height 12
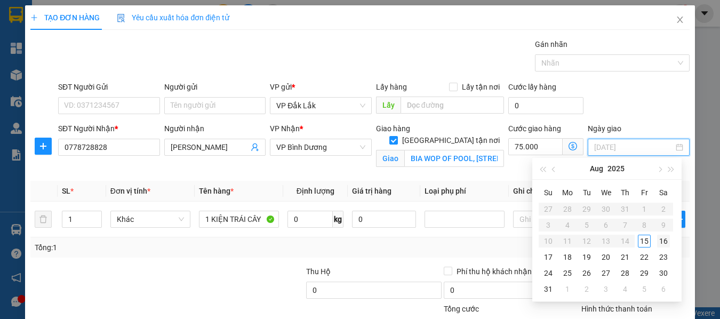
click at [664, 240] on div "16" at bounding box center [663, 241] width 13 height 13
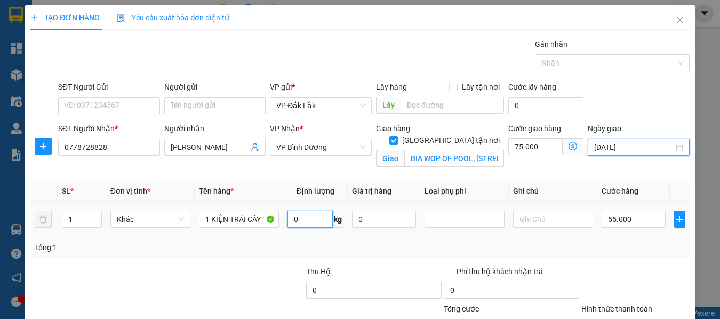
click at [305, 219] on input "0" at bounding box center [310, 219] width 45 height 17
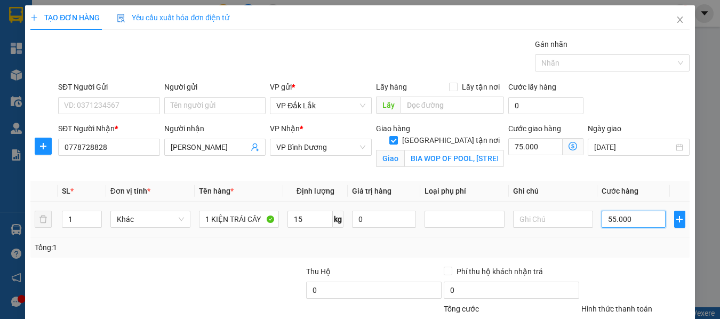
click at [629, 224] on input "55.000" at bounding box center [634, 219] width 64 height 17
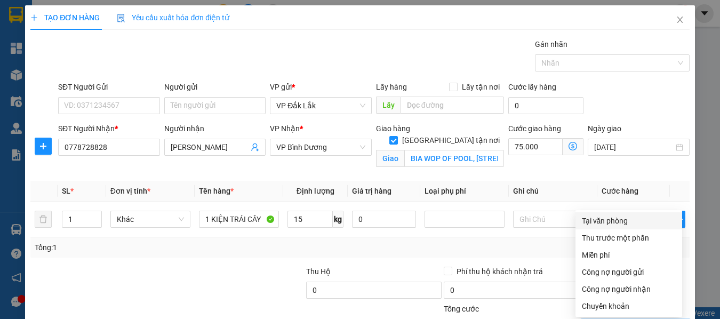
click at [617, 215] on div "Tại văn phòng" at bounding box center [629, 221] width 94 height 12
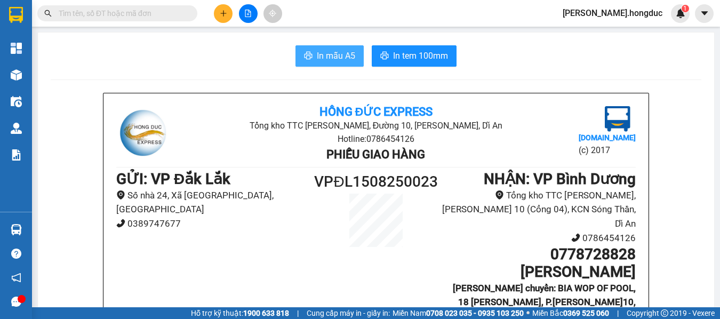
click at [348, 58] on span "In mẫu A5" at bounding box center [336, 55] width 38 height 13
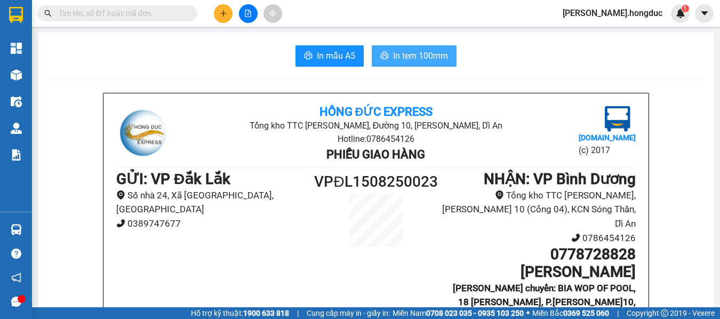
click at [393, 53] on span "In tem 100mm" at bounding box center [420, 55] width 55 height 13
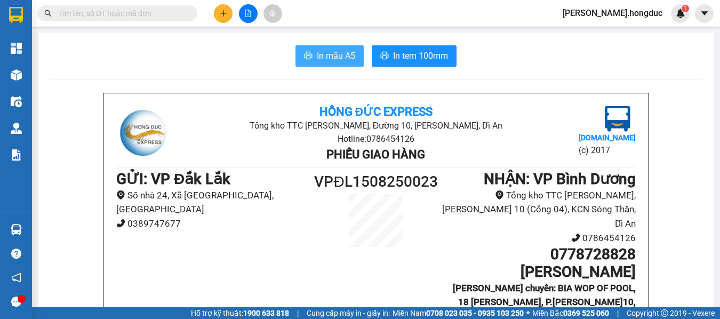
click at [329, 51] on span "In mẫu A5" at bounding box center [336, 55] width 38 height 13
click at [223, 10] on icon "plus" at bounding box center [223, 13] width 7 height 7
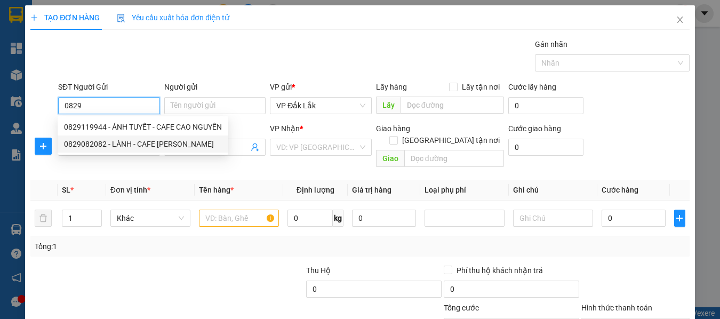
click at [118, 145] on div "0829082082 - LÀNH - CAFE [PERSON_NAME]" at bounding box center [143, 144] width 158 height 12
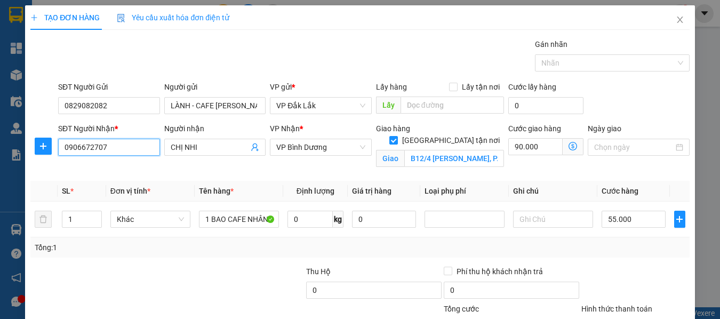
click at [124, 148] on input "0906672707" at bounding box center [109, 147] width 102 height 17
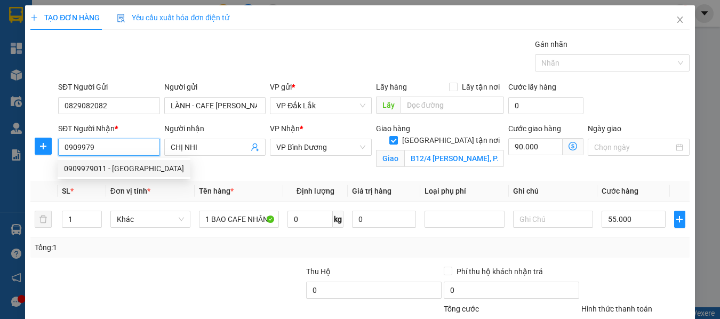
click at [118, 165] on div "0909979011 - [GEOGRAPHIC_DATA]" at bounding box center [124, 169] width 120 height 12
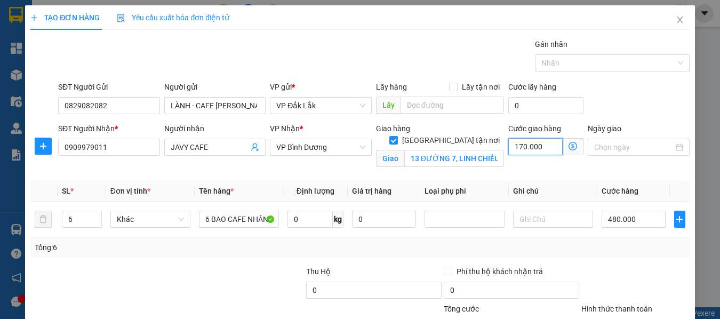
click at [537, 142] on input "170.000" at bounding box center [535, 146] width 54 height 17
click at [599, 145] on input "Ngày giao" at bounding box center [634, 147] width 80 height 12
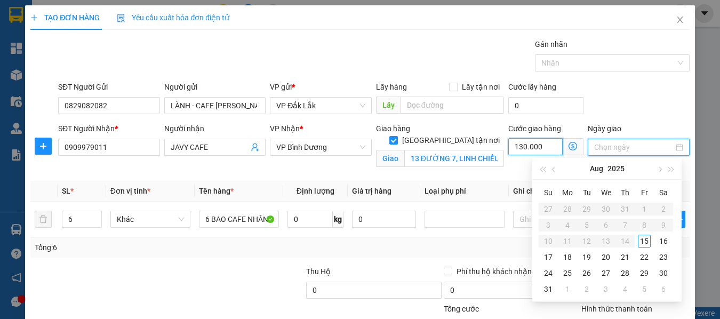
click at [547, 144] on input "130.000" at bounding box center [535, 146] width 54 height 17
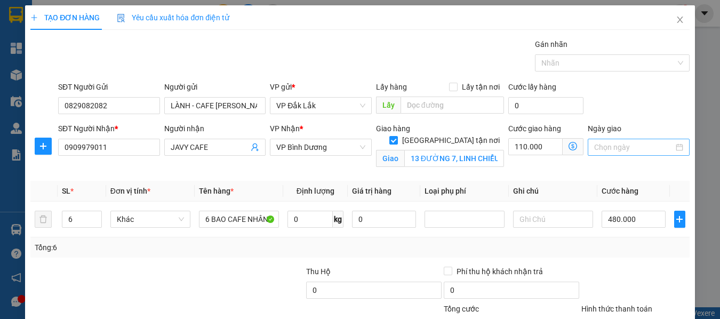
click at [602, 147] on input "Ngày giao" at bounding box center [634, 147] width 80 height 12
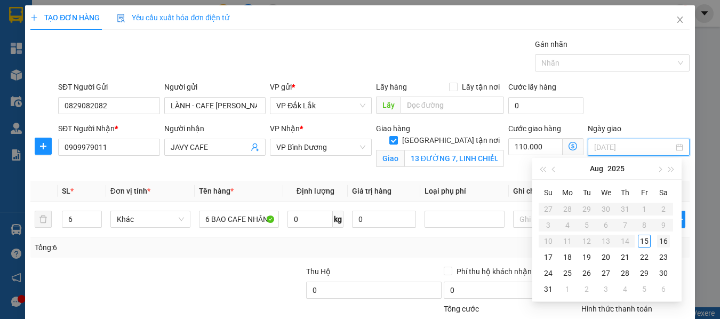
click at [665, 243] on div "16" at bounding box center [663, 241] width 13 height 13
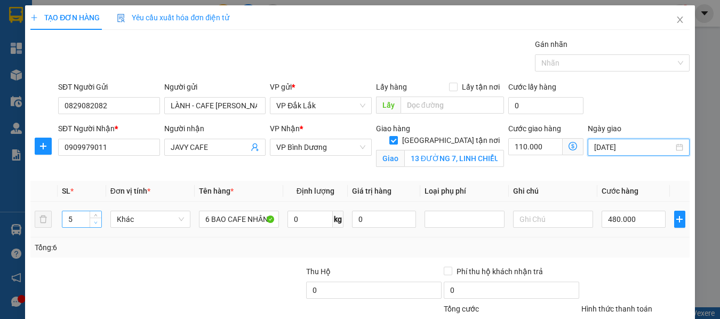
click at [94, 221] on icon "down" at bounding box center [96, 223] width 4 height 4
click at [94, 224] on icon "down" at bounding box center [96, 223] width 4 height 4
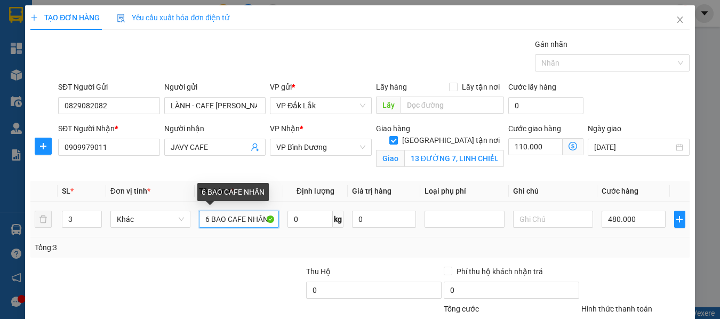
click at [206, 219] on input "6 BAO CAFE NHÂN" at bounding box center [239, 219] width 80 height 17
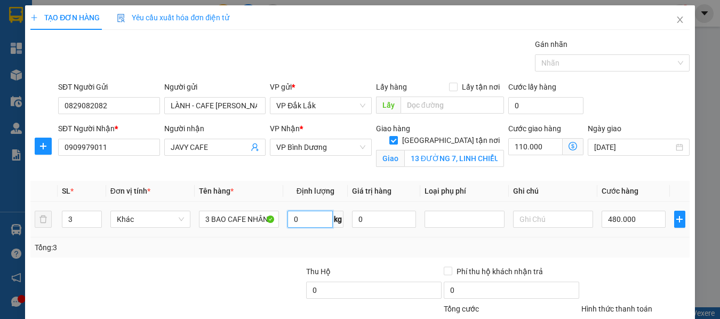
click at [297, 218] on input "0" at bounding box center [310, 219] width 45 height 17
click at [642, 220] on input "480.000" at bounding box center [634, 219] width 64 height 17
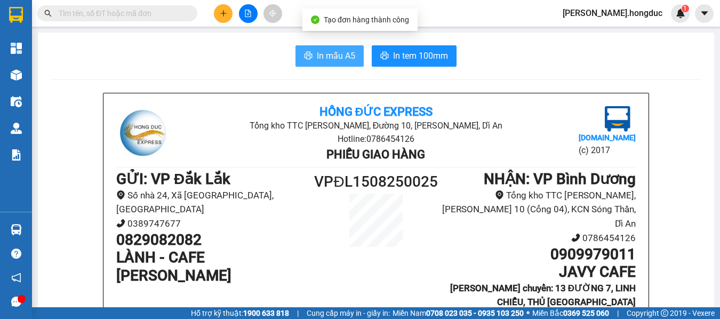
click at [322, 61] on span "In mẫu A5" at bounding box center [336, 55] width 38 height 13
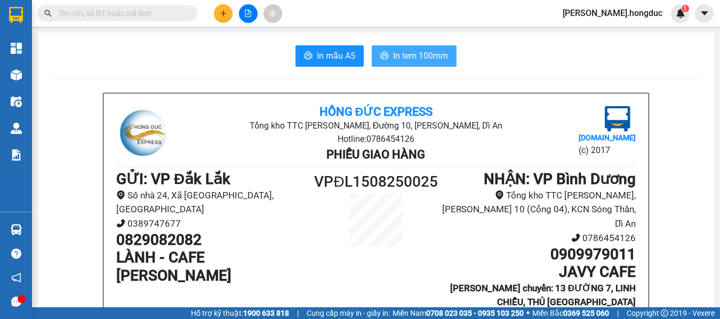
click at [407, 53] on span "In tem 100mm" at bounding box center [420, 55] width 55 height 13
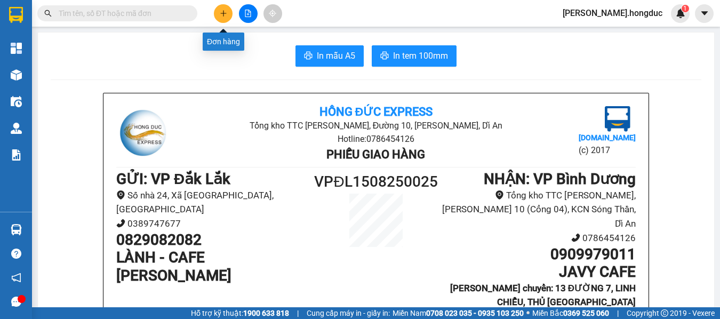
click at [217, 16] on button at bounding box center [223, 13] width 19 height 19
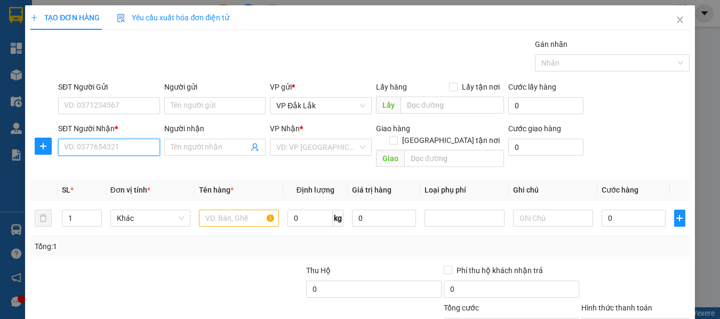
click at [114, 141] on input "SĐT Người Nhận *" at bounding box center [109, 147] width 102 height 17
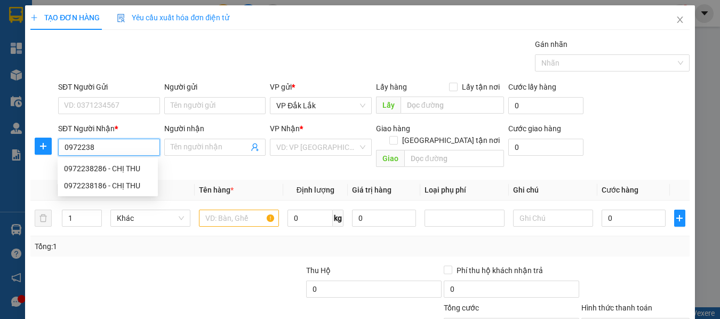
click at [113, 166] on div "0972238286 - CHỊ THU" at bounding box center [108, 169] width 88 height 12
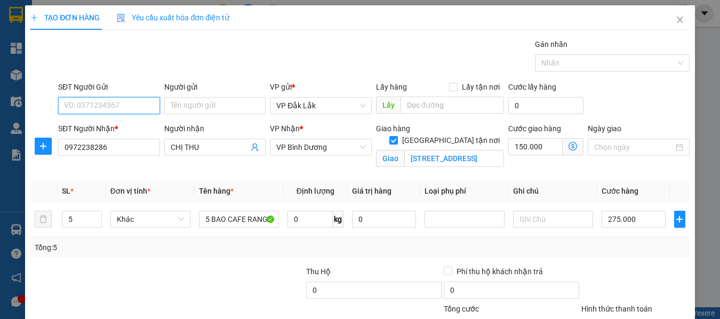
click at [134, 105] on input "SĐT Người Gửi" at bounding box center [109, 105] width 102 height 17
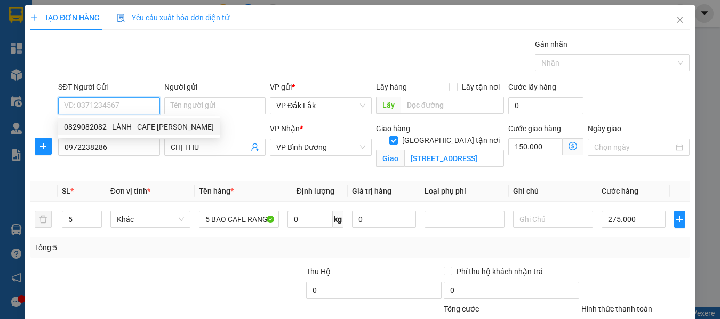
click at [126, 130] on div "0829082082 - LÀNH - CAFE [PERSON_NAME]" at bounding box center [139, 127] width 150 height 12
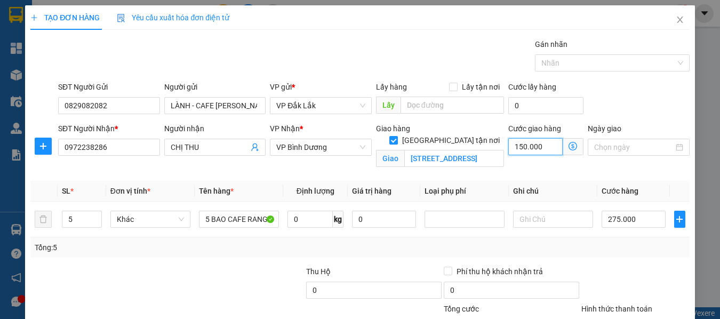
click at [542, 145] on input "150.000" at bounding box center [535, 146] width 54 height 17
click at [616, 146] on input "Ngày giao" at bounding box center [634, 147] width 80 height 12
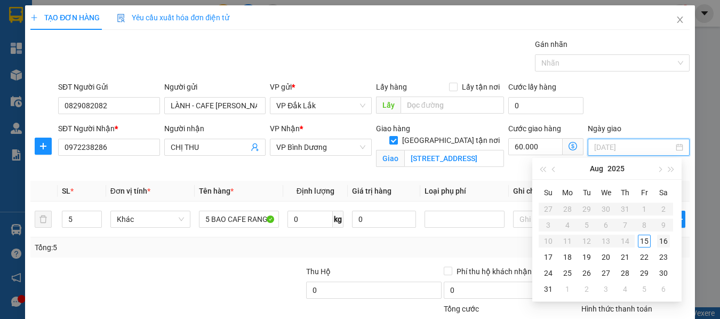
click at [666, 242] on div "16" at bounding box center [663, 241] width 13 height 13
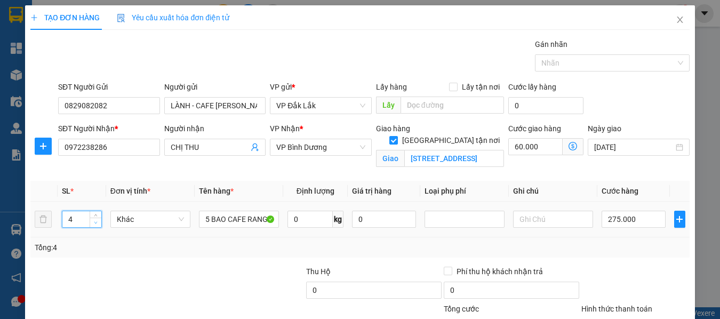
click at [95, 221] on icon "down" at bounding box center [96, 223] width 4 height 4
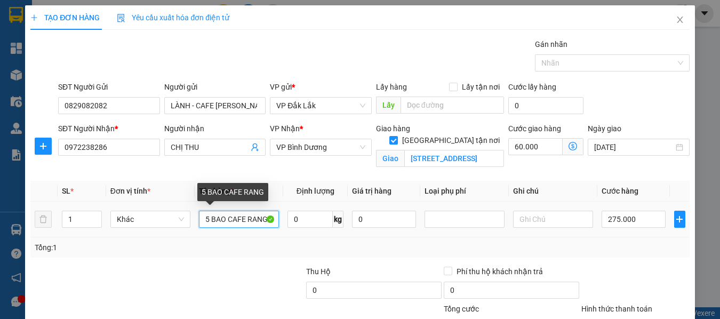
click at [206, 220] on input "5 BAO CAFE RANG" at bounding box center [239, 219] width 80 height 17
click at [248, 220] on input "1 BAO CAFE RANG" at bounding box center [239, 219] width 80 height 17
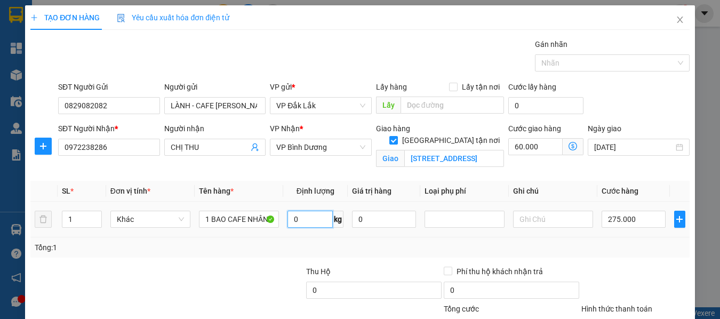
click at [298, 220] on input "0" at bounding box center [310, 219] width 45 height 17
click at [650, 225] on input "275.000" at bounding box center [634, 219] width 64 height 17
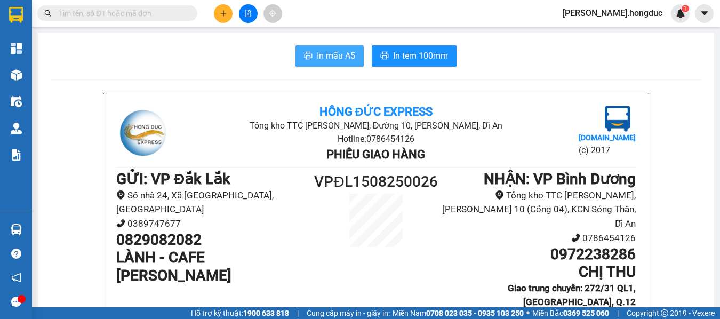
click at [345, 55] on span "In mẫu A5" at bounding box center [336, 55] width 38 height 13
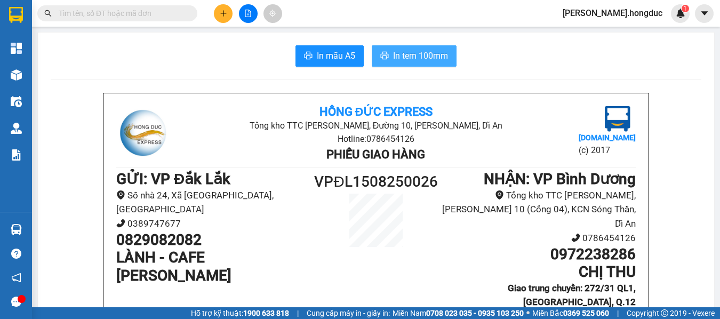
click at [396, 53] on span "In tem 100mm" at bounding box center [420, 55] width 55 height 13
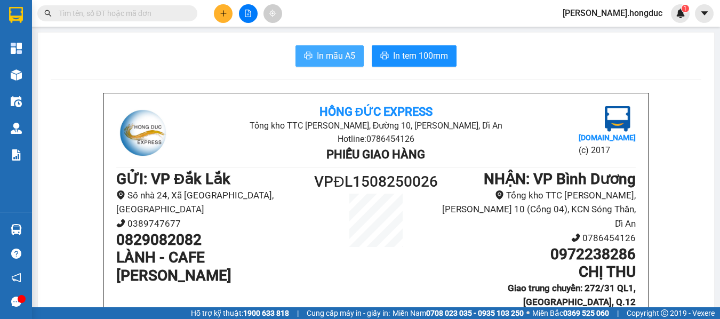
click at [332, 62] on span "In mẫu A5" at bounding box center [336, 55] width 38 height 13
click at [224, 14] on icon "plus" at bounding box center [223, 13] width 1 height 6
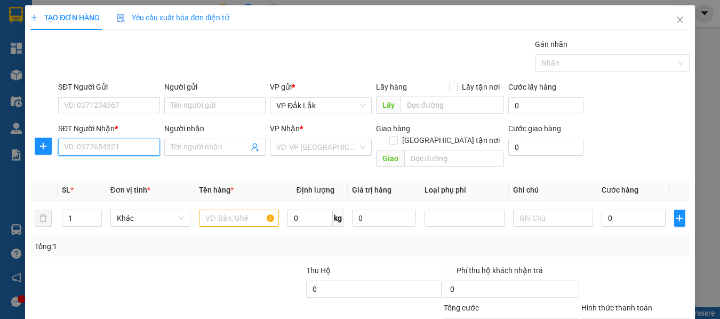
click at [102, 148] on input "SĐT Người Nhận *" at bounding box center [109, 147] width 102 height 17
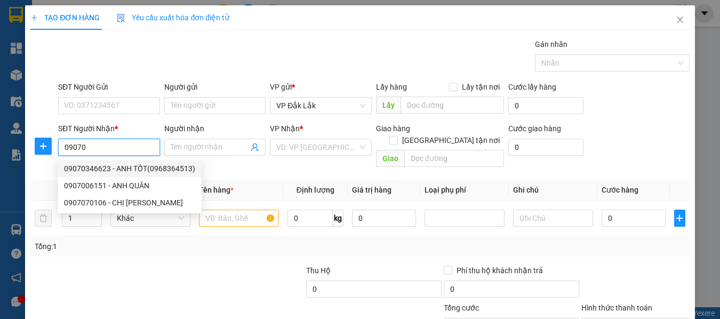
click at [110, 172] on div "09070346623 - ANH TỐT(0968364513)" at bounding box center [129, 169] width 131 height 12
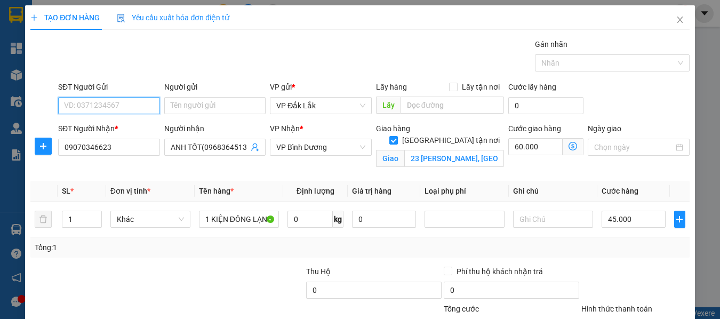
click at [138, 106] on input "SĐT Người Gửi" at bounding box center [109, 105] width 102 height 17
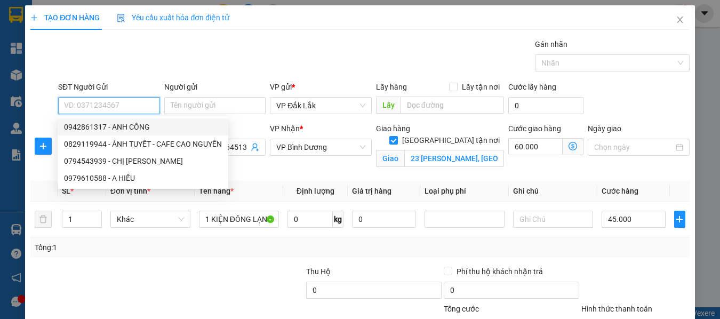
click at [124, 131] on div "0942861317 - ANH CÔNG" at bounding box center [143, 127] width 158 height 12
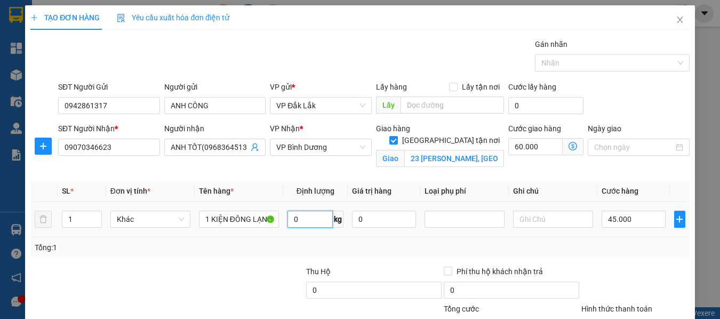
click at [304, 218] on input "0" at bounding box center [310, 219] width 45 height 17
click at [628, 217] on input "45.000" at bounding box center [634, 219] width 64 height 17
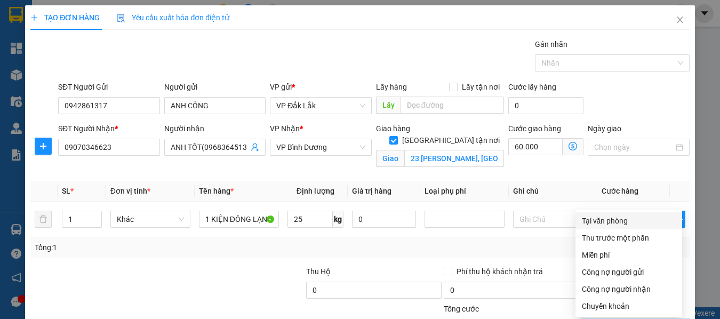
click at [616, 215] on div "Tại văn phòng" at bounding box center [629, 221] width 94 height 12
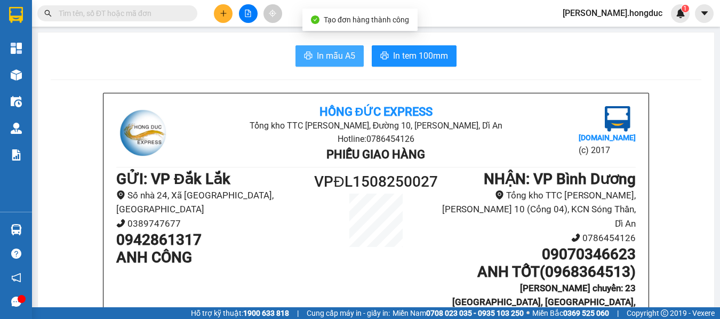
click at [346, 54] on span "In mẫu A5" at bounding box center [336, 55] width 38 height 13
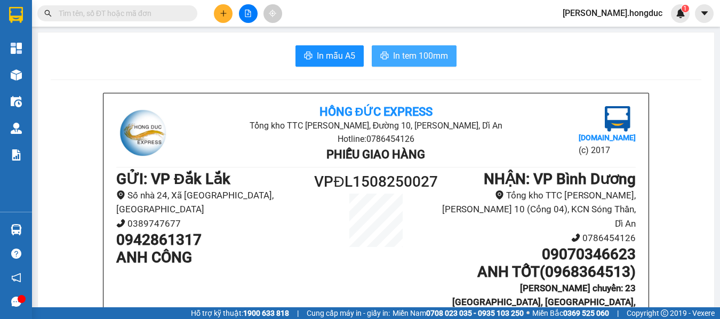
click at [416, 54] on span "In tem 100mm" at bounding box center [420, 55] width 55 height 13
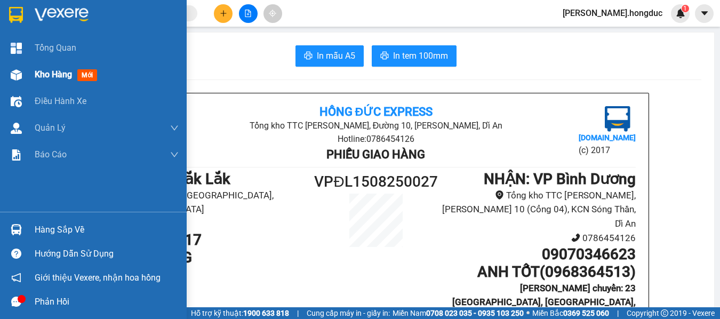
click at [58, 77] on span "Kho hàng" at bounding box center [53, 74] width 37 height 10
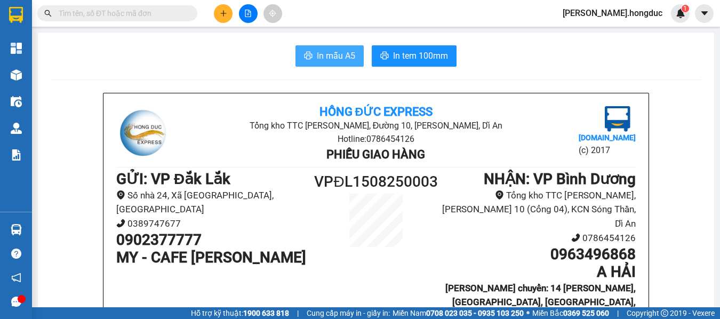
click at [330, 52] on span "In mẫu A5" at bounding box center [336, 55] width 38 height 13
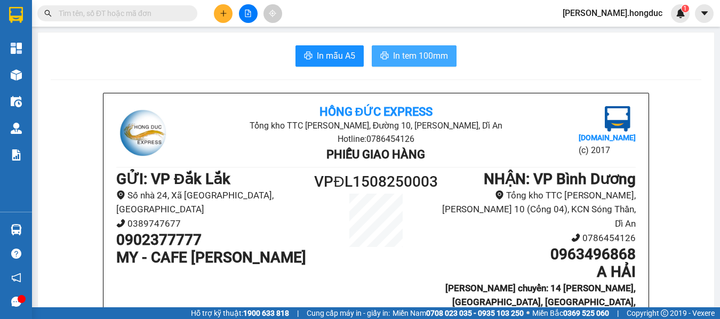
click at [393, 51] on span "In tem 100mm" at bounding box center [420, 55] width 55 height 13
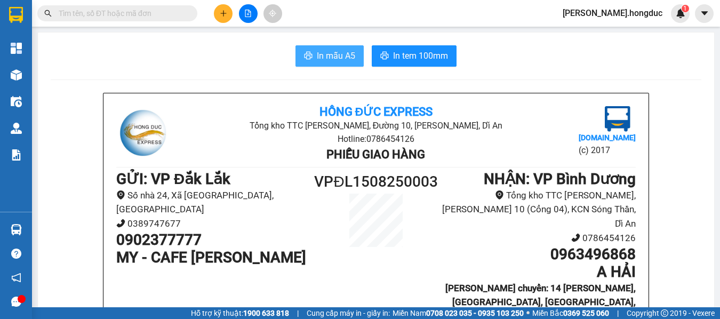
click at [326, 52] on span "In mẫu A5" at bounding box center [336, 55] width 38 height 13
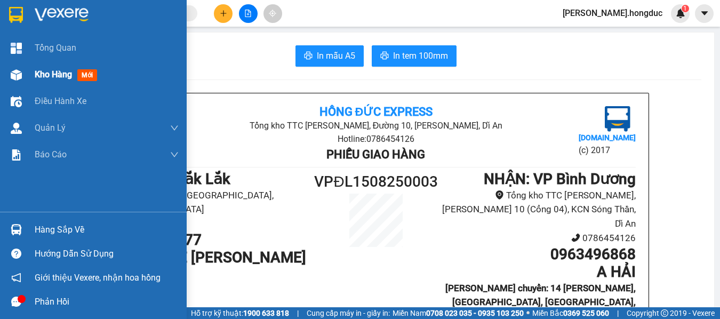
click at [45, 75] on span "Kho hàng" at bounding box center [53, 74] width 37 height 10
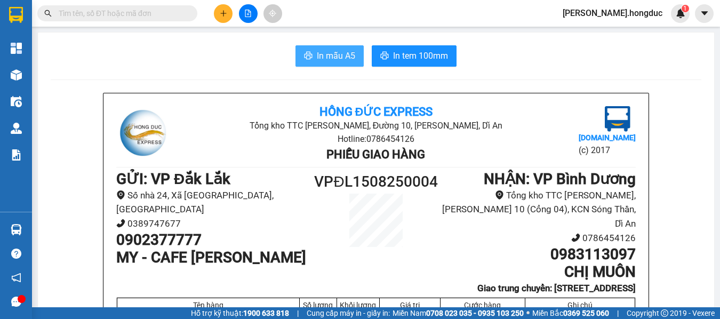
click at [335, 59] on span "In mẫu A5" at bounding box center [336, 55] width 38 height 13
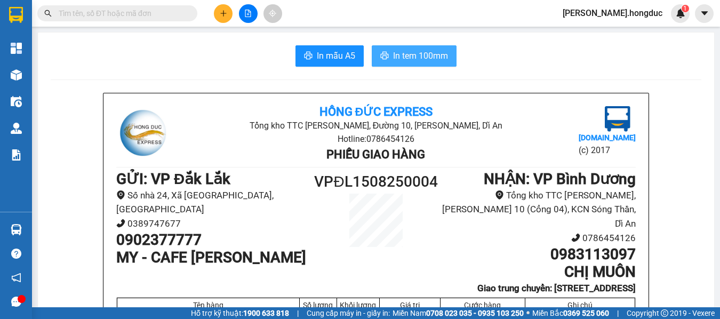
click at [388, 57] on button "In tem 100mm" at bounding box center [414, 55] width 85 height 21
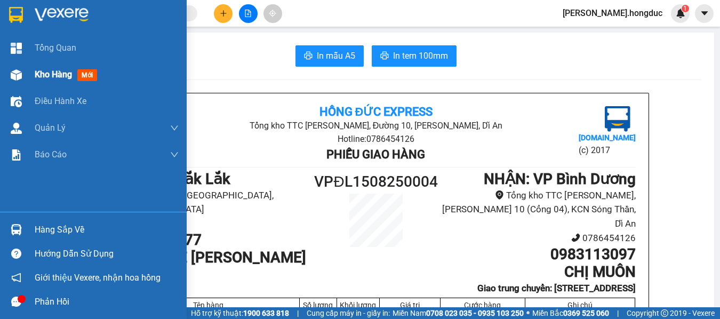
click at [39, 71] on span "Kho hàng" at bounding box center [53, 74] width 37 height 10
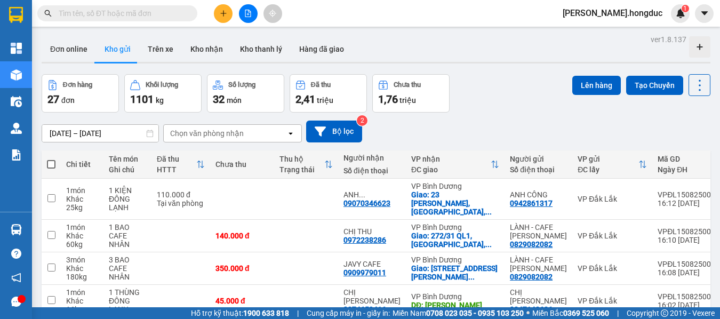
click at [52, 166] on span at bounding box center [51, 164] width 9 height 9
click at [51, 159] on input "checkbox" at bounding box center [51, 159] width 0 height 0
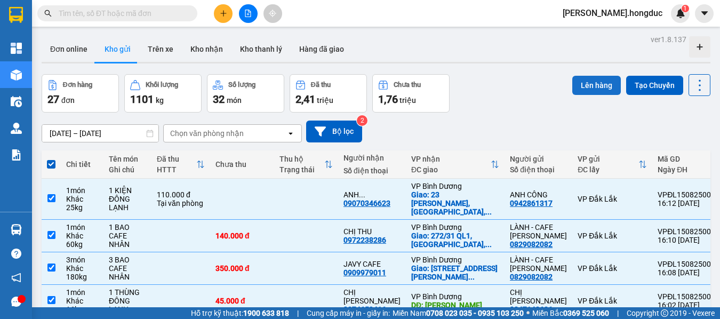
click at [589, 88] on button "Lên hàng" at bounding box center [597, 85] width 49 height 19
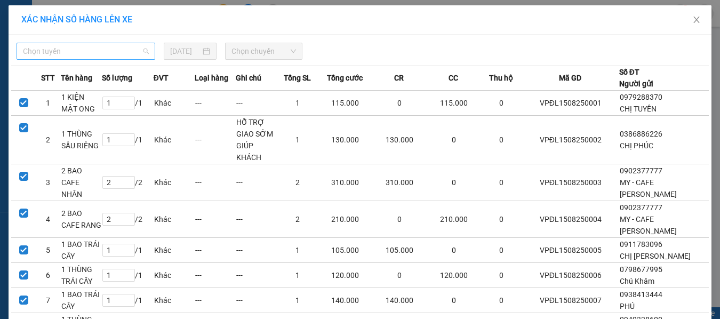
click at [138, 51] on span "Chọn tuyến" at bounding box center [86, 51] width 126 height 16
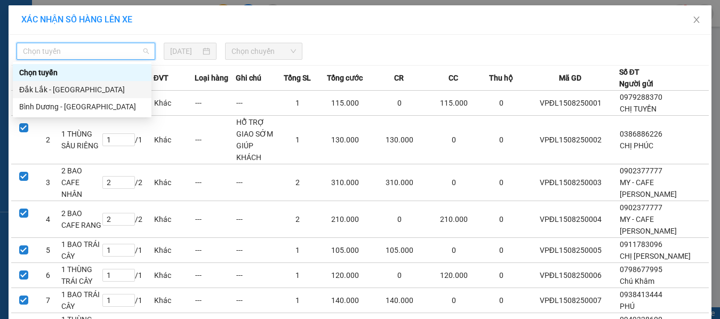
click at [106, 92] on div "Đắk Lắk - [GEOGRAPHIC_DATA]" at bounding box center [82, 90] width 126 height 12
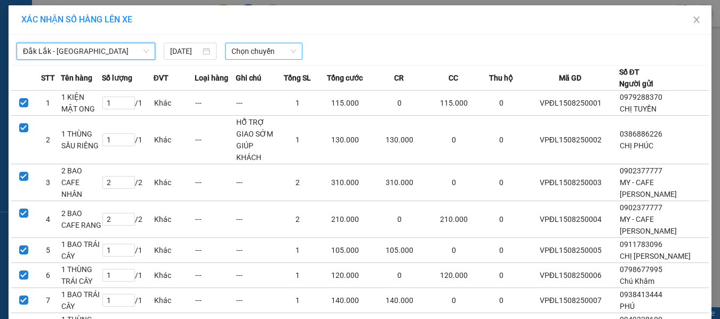
click at [279, 49] on span "Chọn chuyến" at bounding box center [264, 51] width 65 height 16
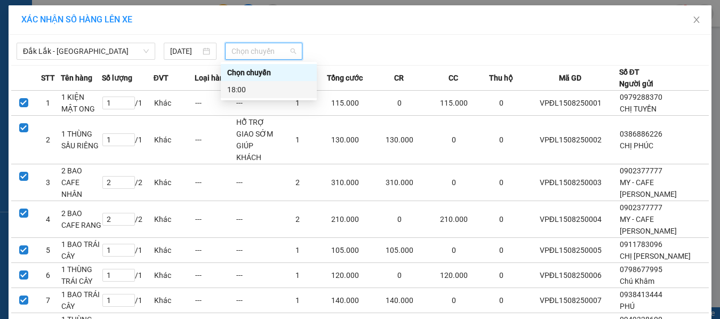
click at [244, 92] on div "18:00" at bounding box center [268, 90] width 83 height 12
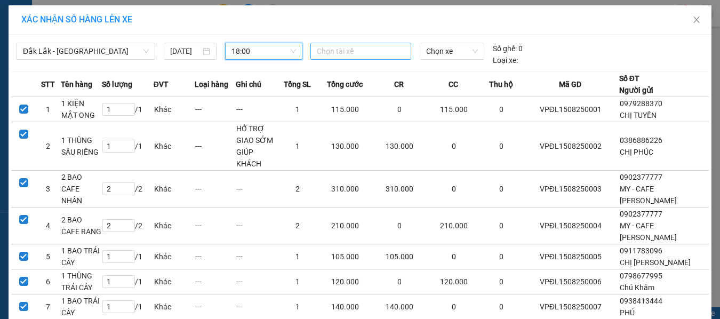
click at [336, 51] on div at bounding box center [361, 51] width 96 height 13
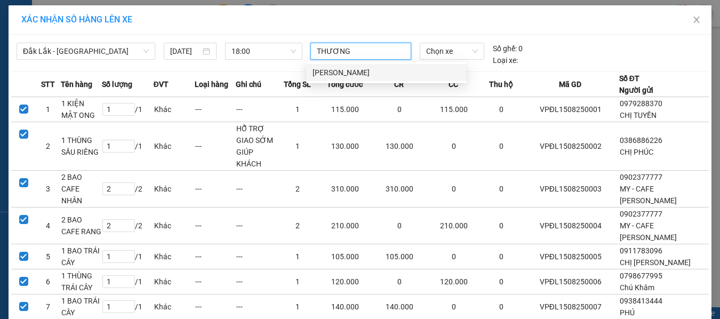
click at [336, 69] on div "[PERSON_NAME]" at bounding box center [386, 73] width 147 height 12
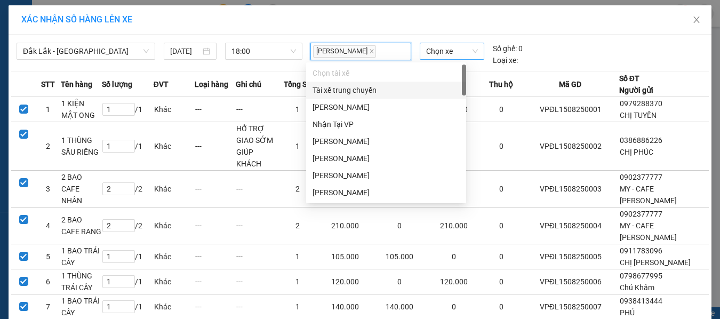
click at [442, 53] on span "Chọn xe" at bounding box center [452, 51] width 52 height 16
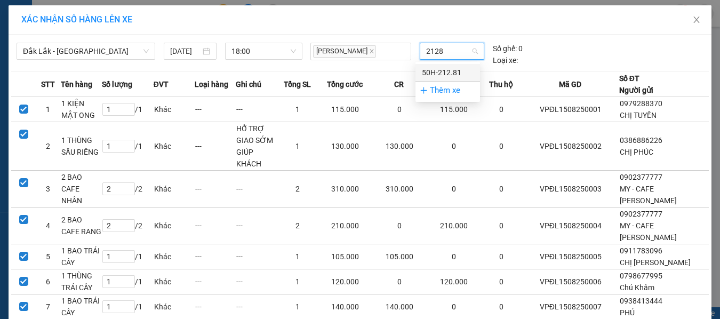
click at [438, 72] on div "50H-212.81" at bounding box center [448, 73] width 52 height 12
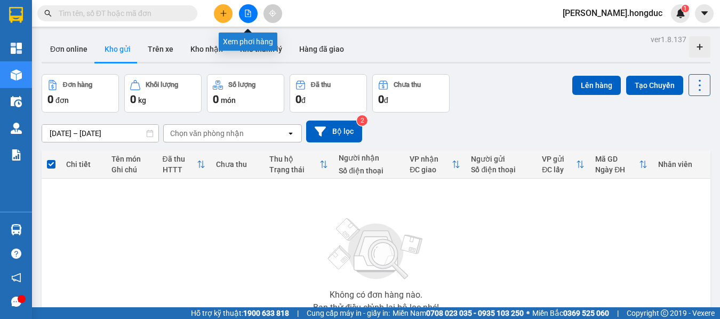
click at [255, 16] on button at bounding box center [248, 13] width 19 height 19
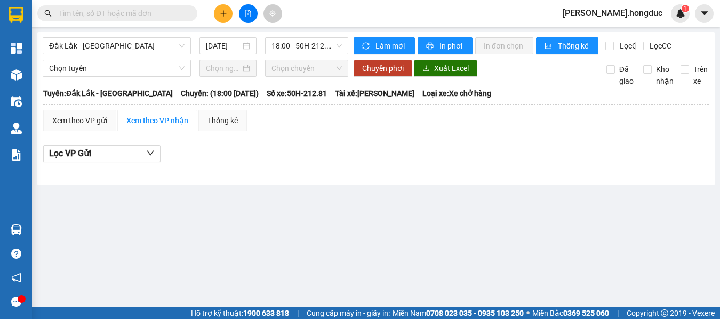
click at [444, 74] on span "Xuất Excel" at bounding box center [451, 68] width 35 height 12
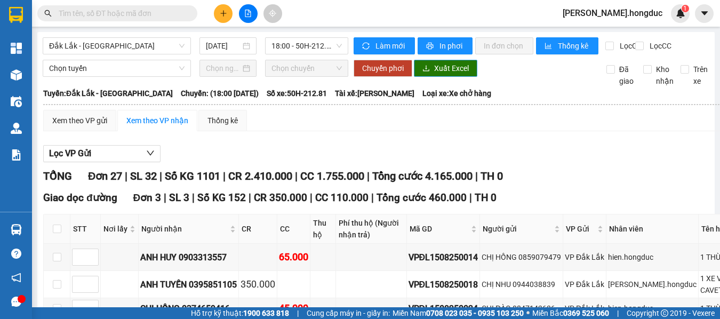
click at [446, 74] on span "Xuất Excel" at bounding box center [451, 68] width 35 height 12
